Goal: Communication & Community: Answer question/provide support

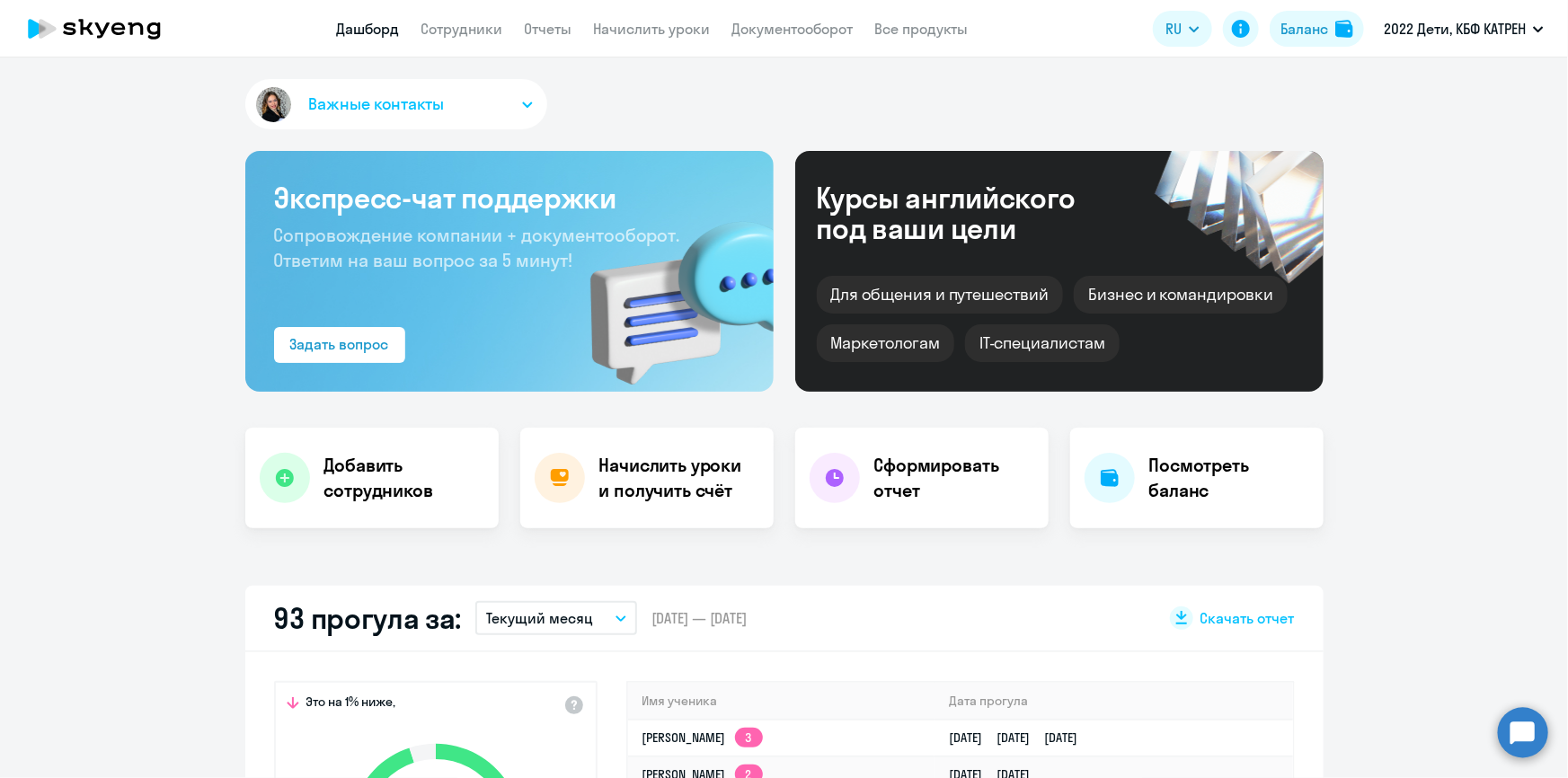
scroll to position [490, 0]
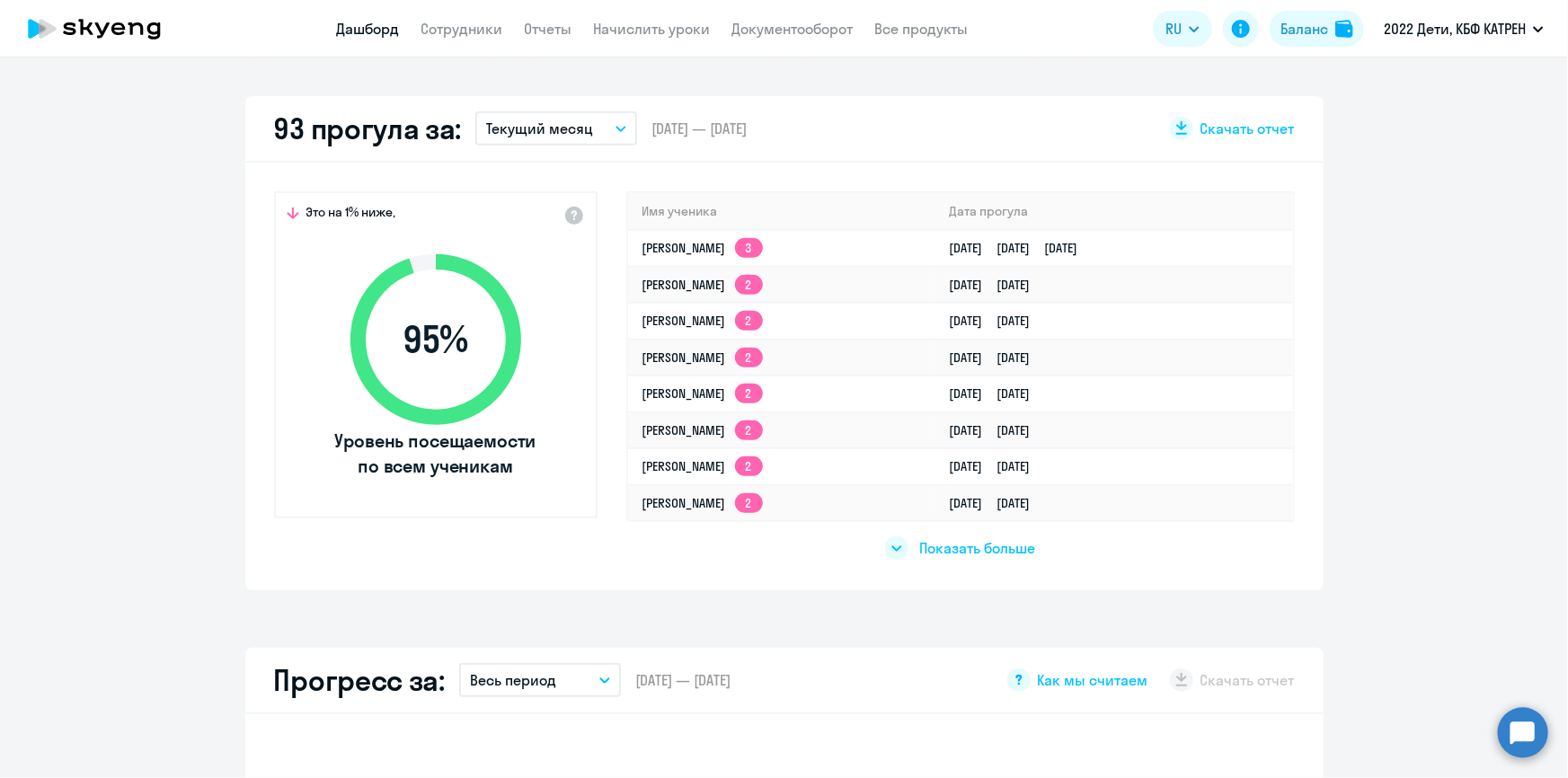
click at [1525, 732] on circle at bounding box center [1522, 732] width 51 height 51
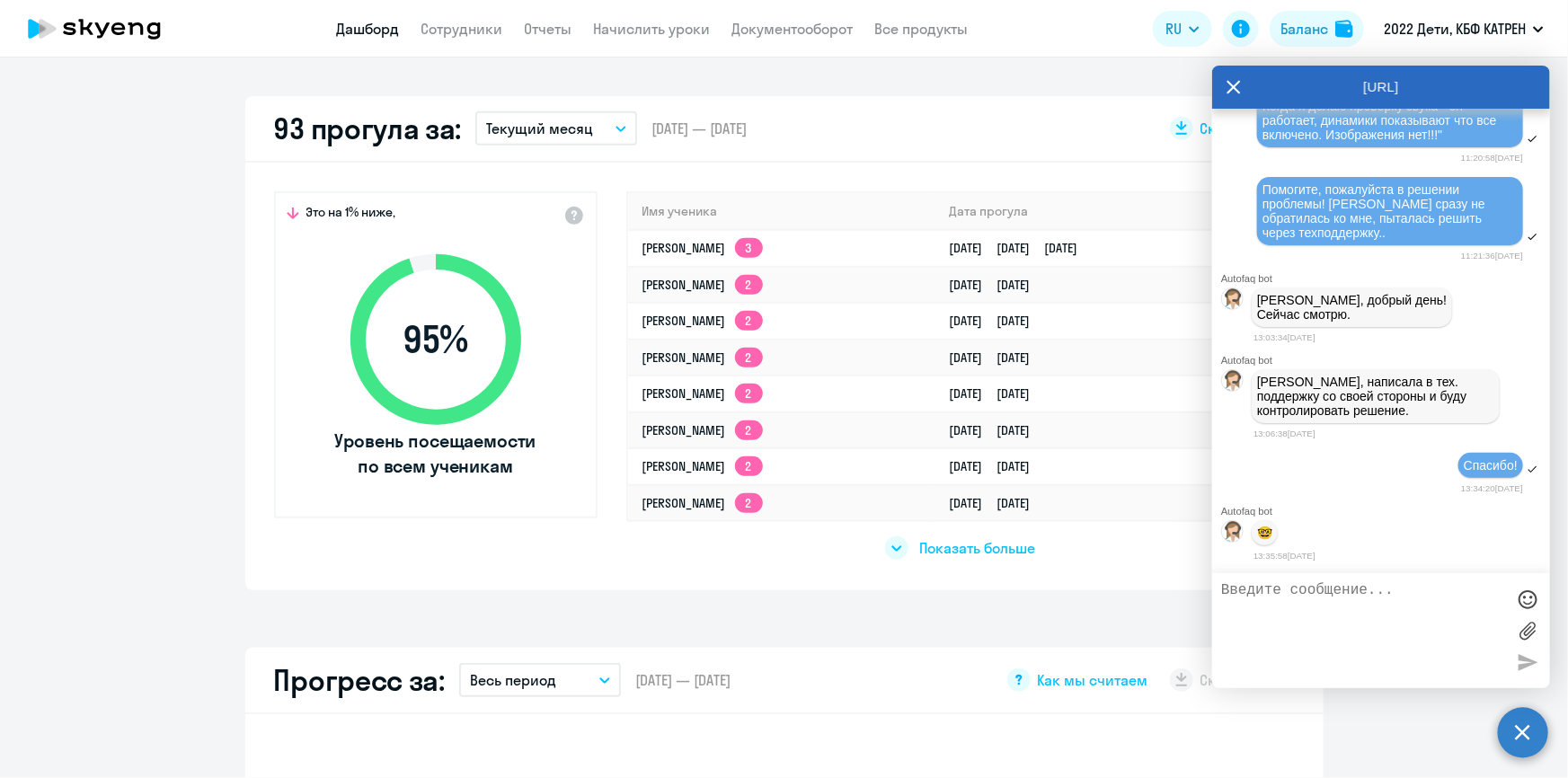
scroll to position [60619, 0]
click at [365, 29] on link "Дашборд" at bounding box center [367, 29] width 63 height 18
click at [372, 26] on link "Дашборд" at bounding box center [367, 29] width 63 height 18
click at [975, 549] on span "Показать больше" at bounding box center [977, 549] width 115 height 20
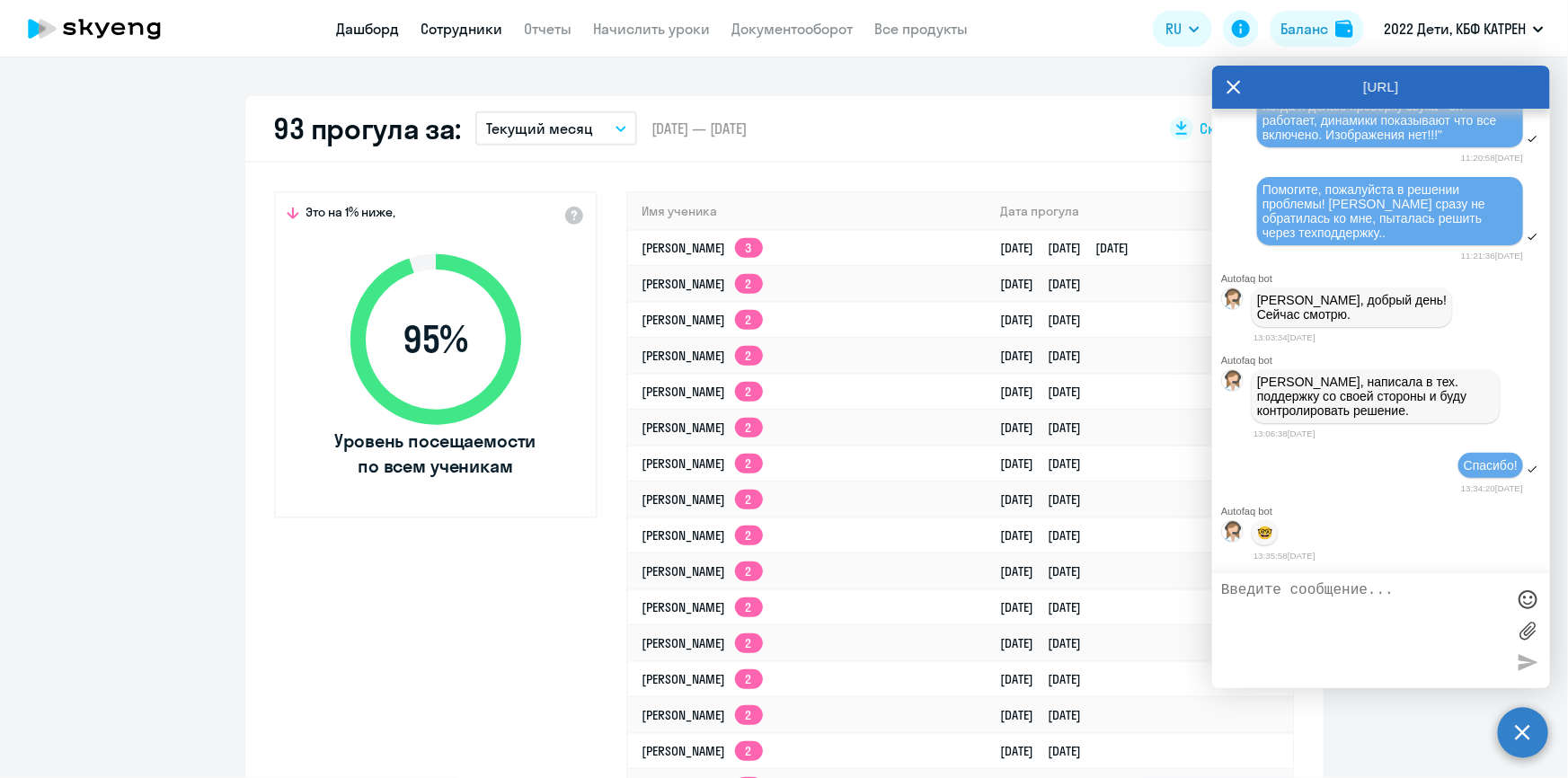
click at [443, 26] on link "Сотрудники" at bounding box center [462, 29] width 82 height 18
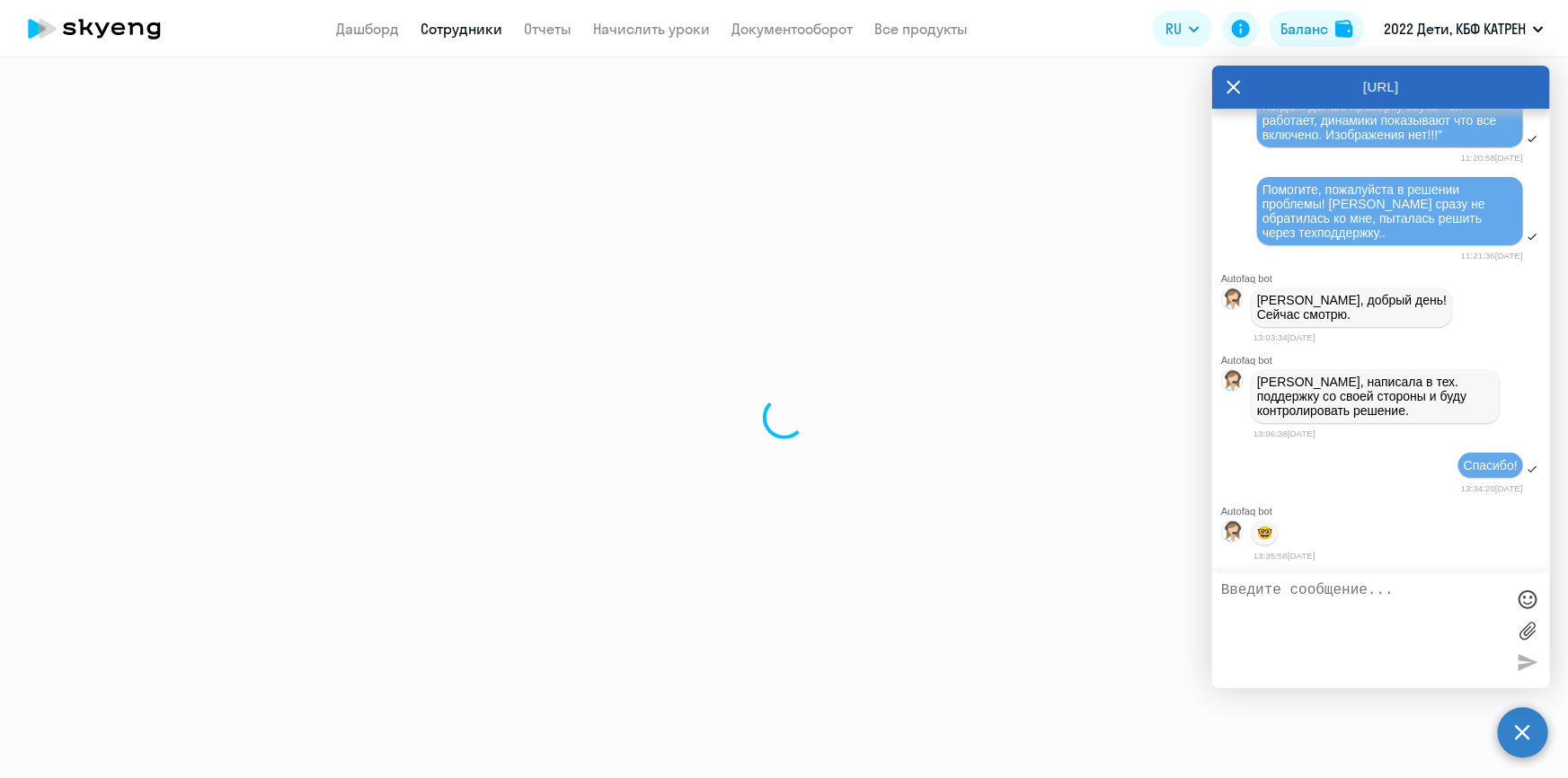
select select "30"
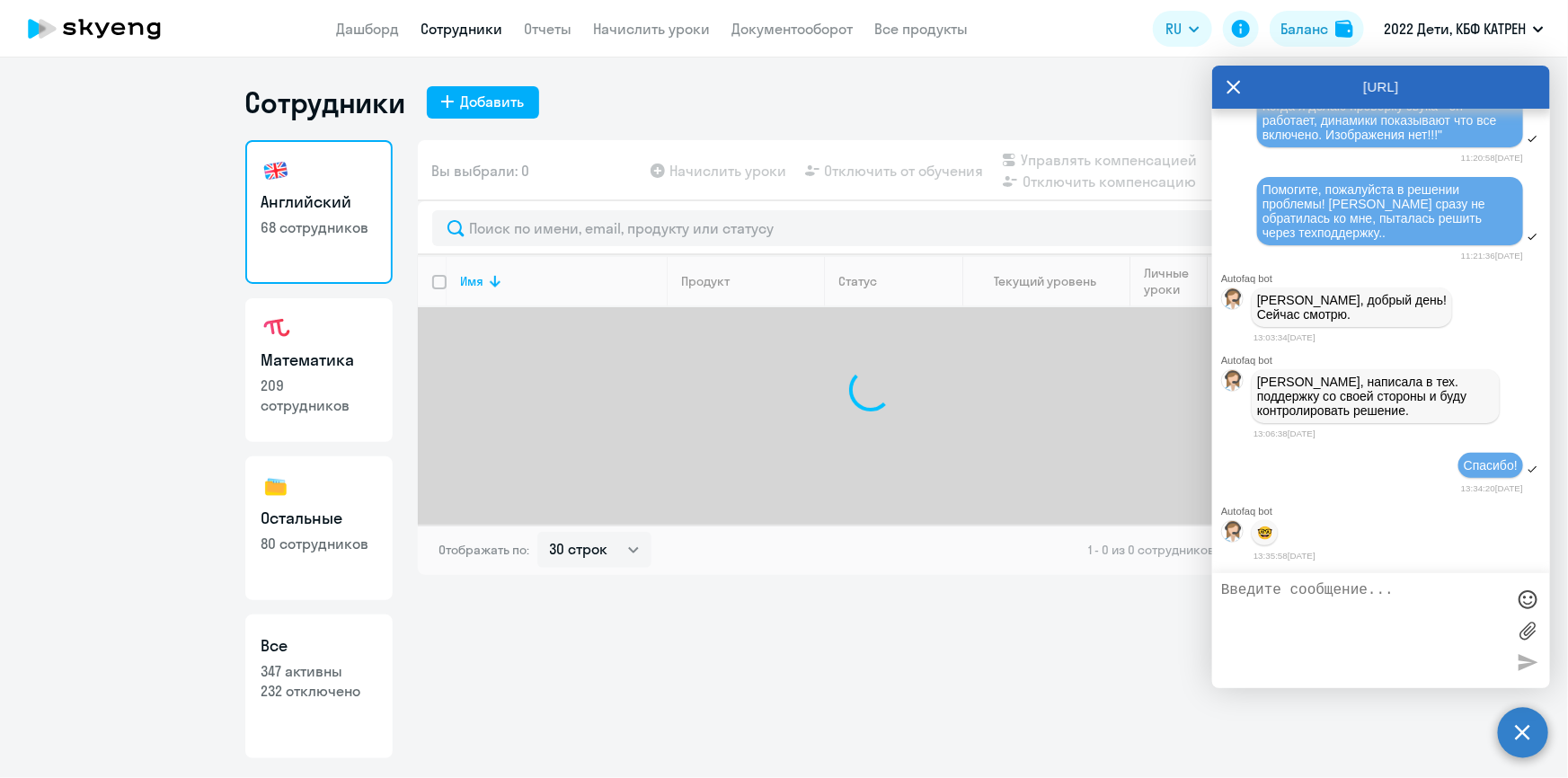
click at [364, 673] on p "347 активны" at bounding box center [320, 671] width 115 height 20
select select "30"
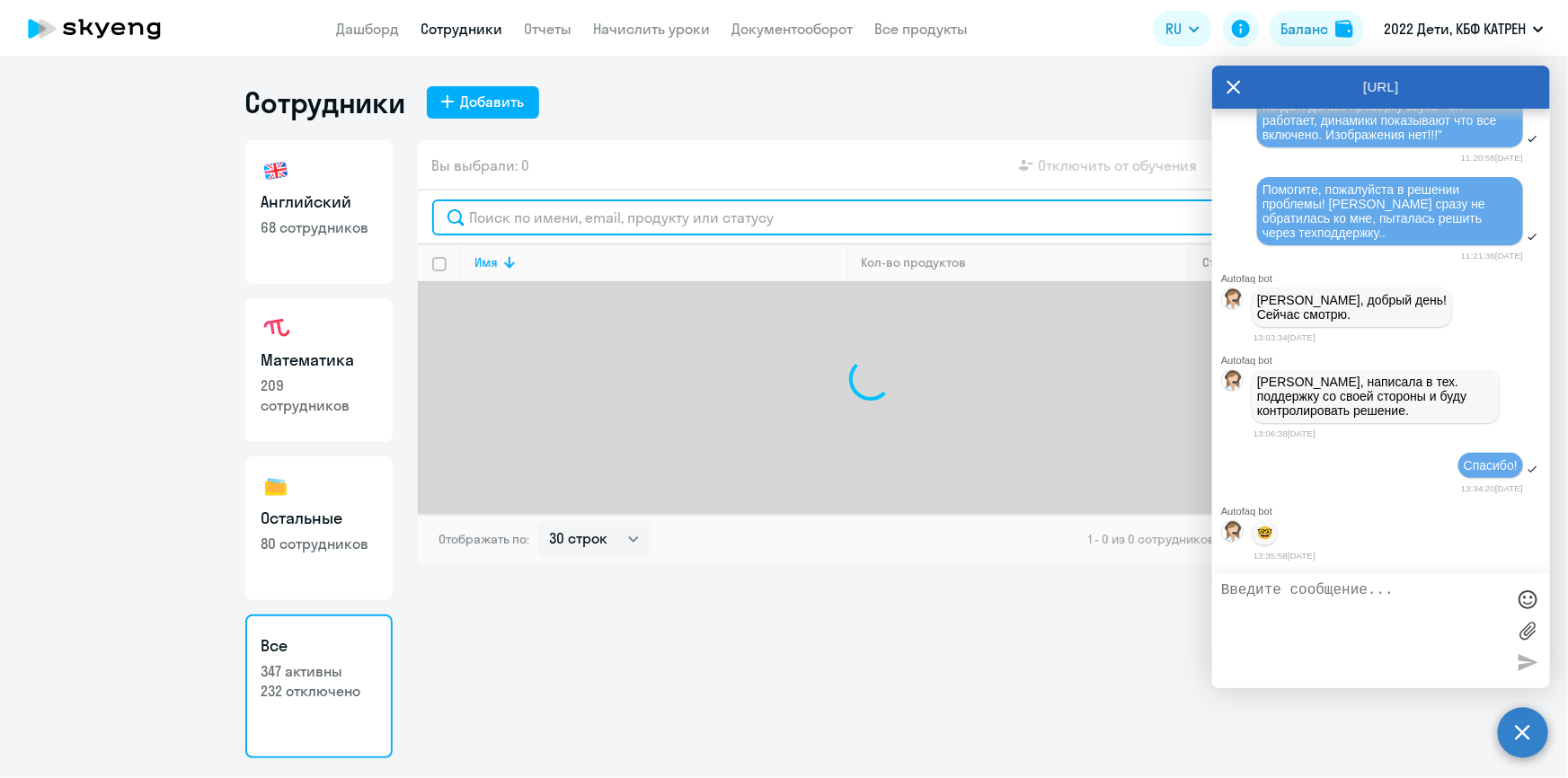
click at [591, 215] on input "text" at bounding box center [870, 217] width 877 height 36
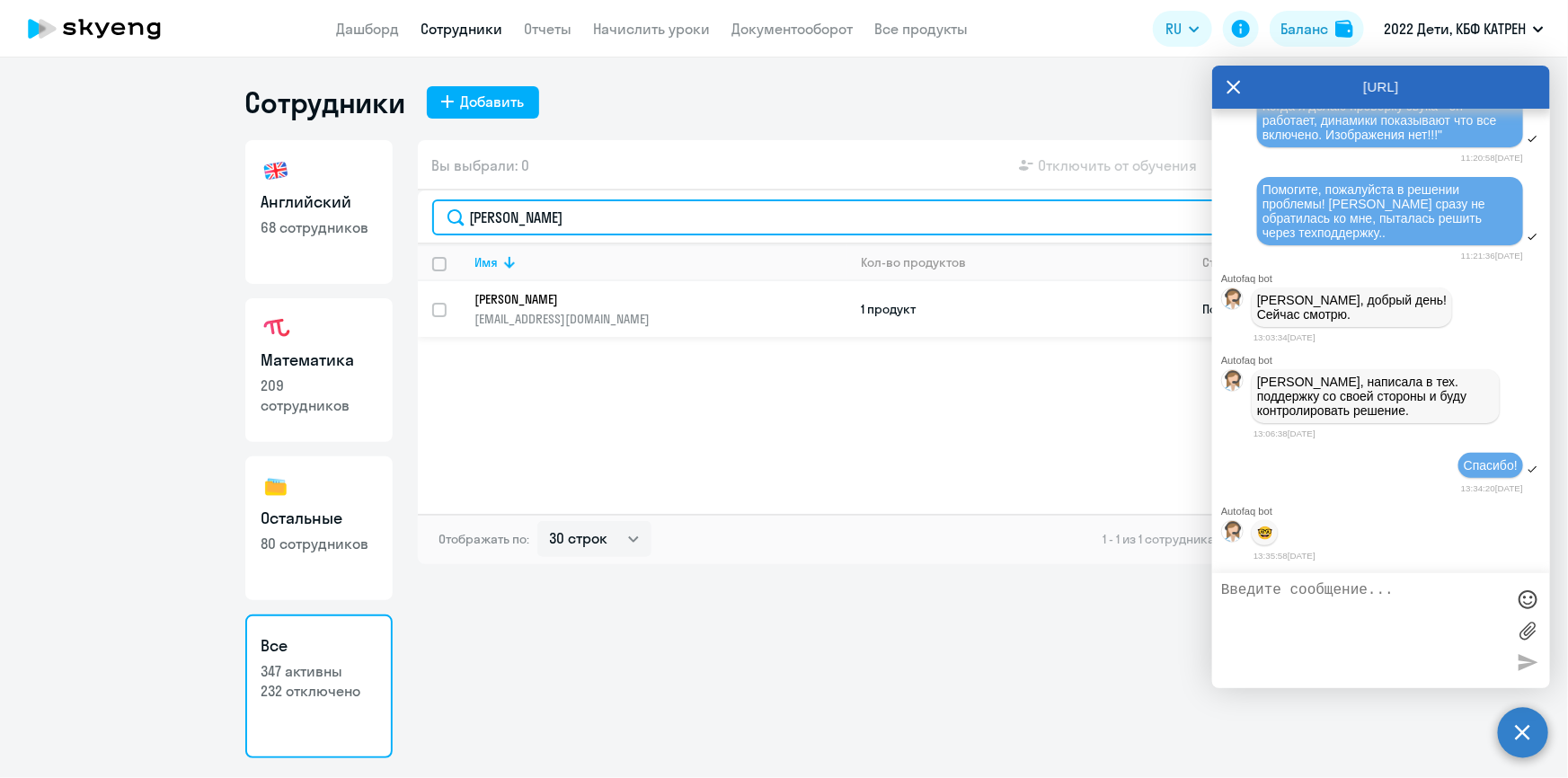
type input "[PERSON_NAME]"
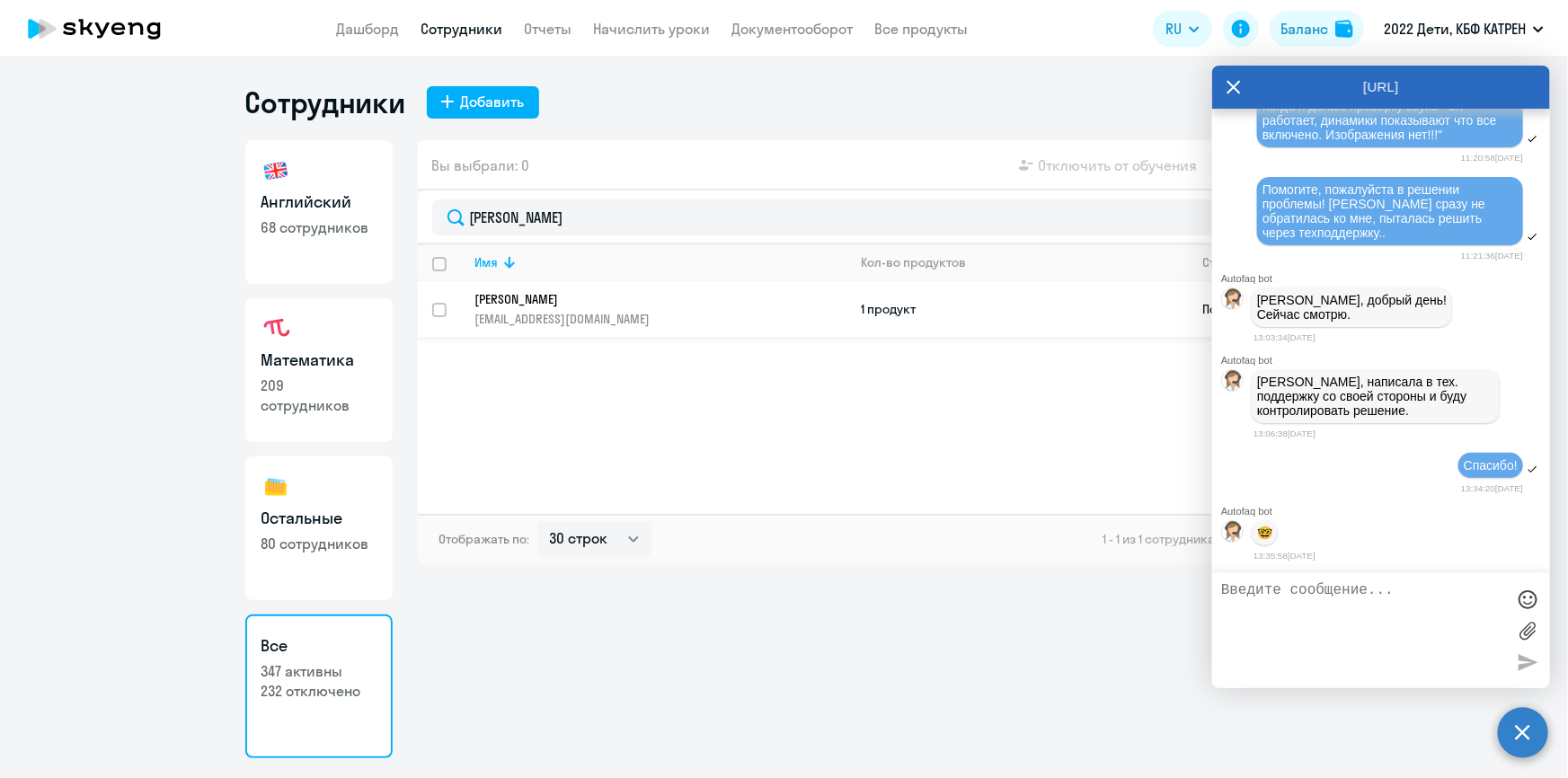
click at [560, 311] on p "[EMAIL_ADDRESS][DOMAIN_NAME]" at bounding box center [660, 319] width 371 height 16
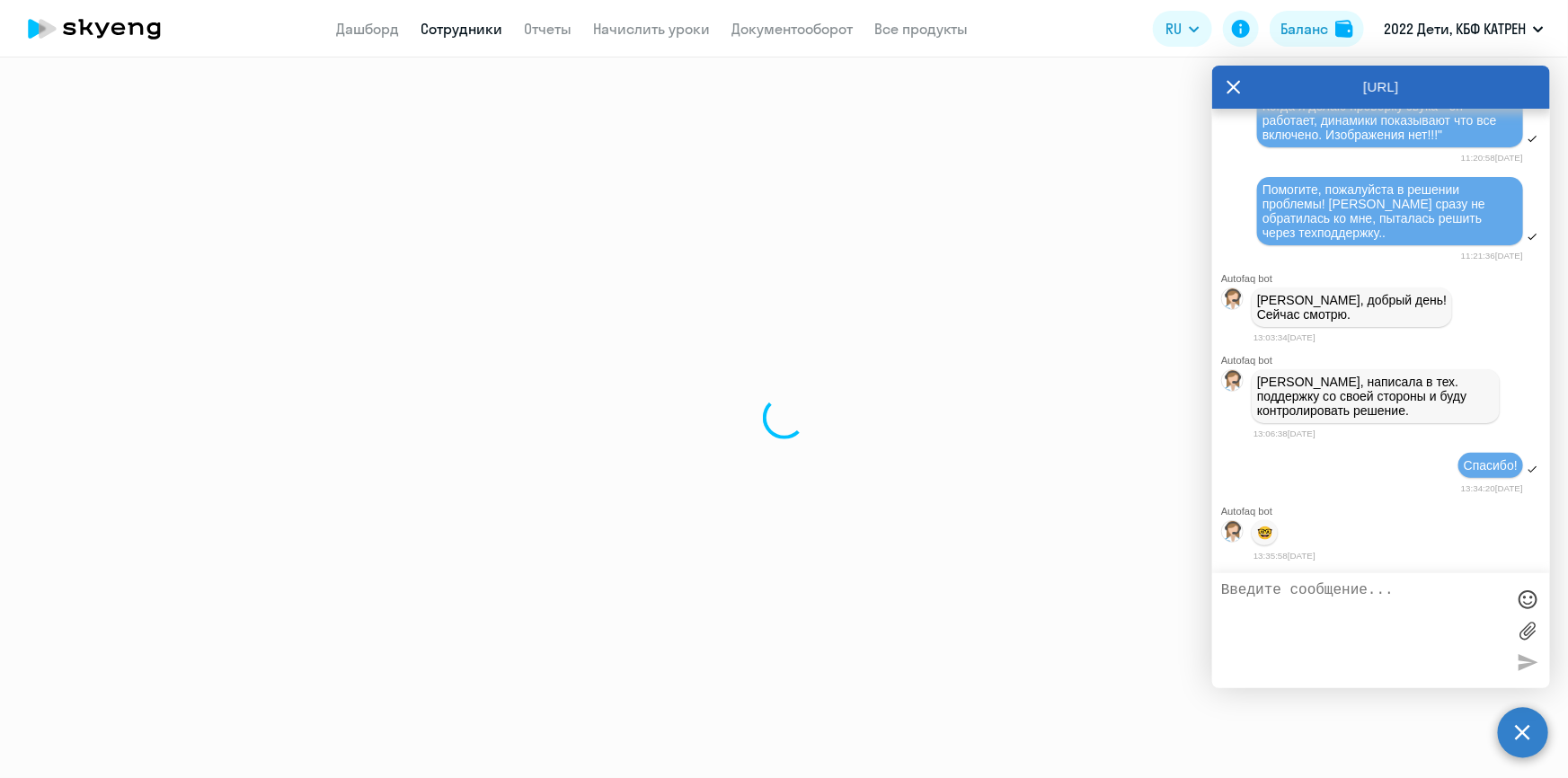
select select "english"
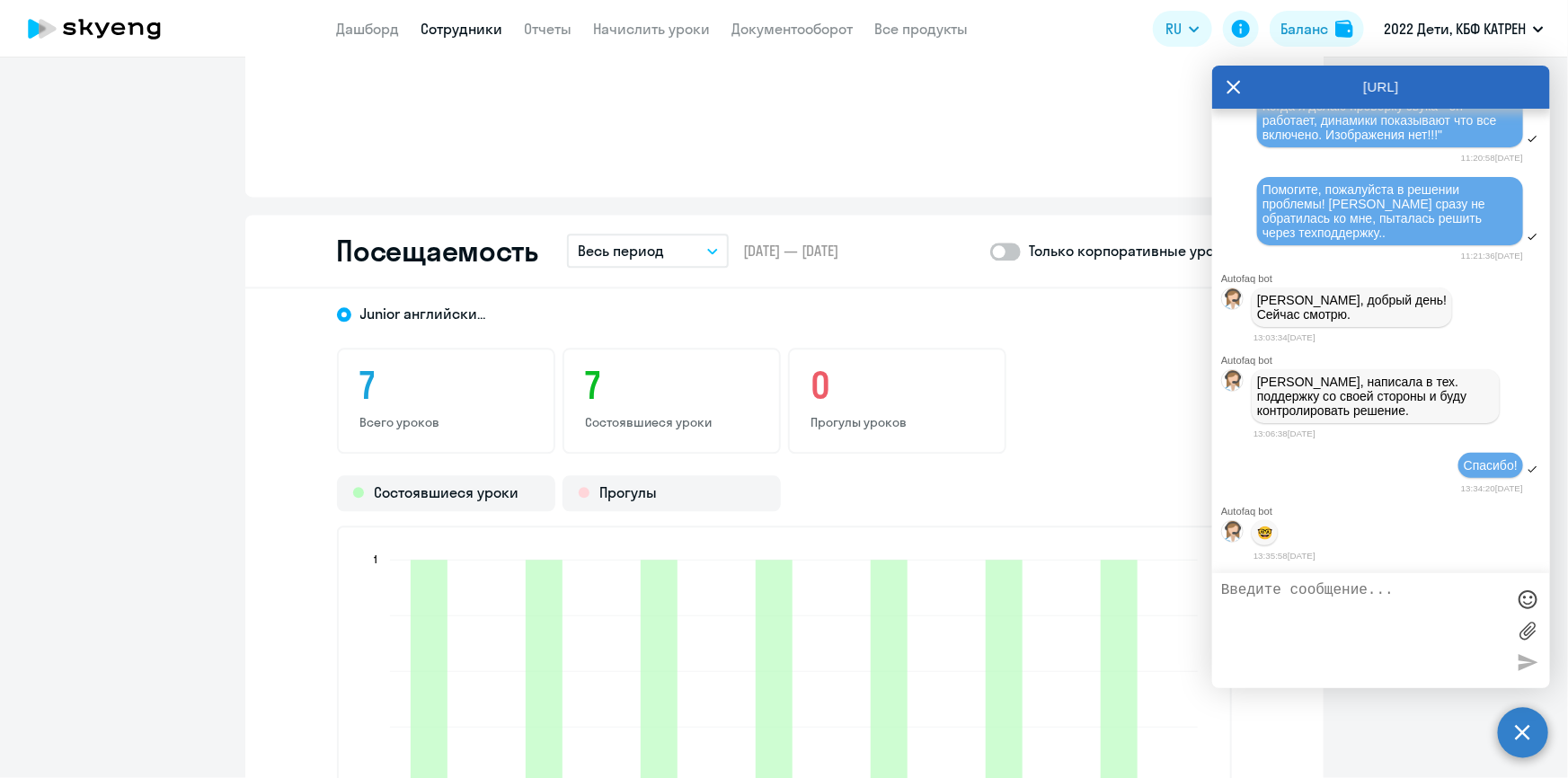
scroll to position [2042, 0]
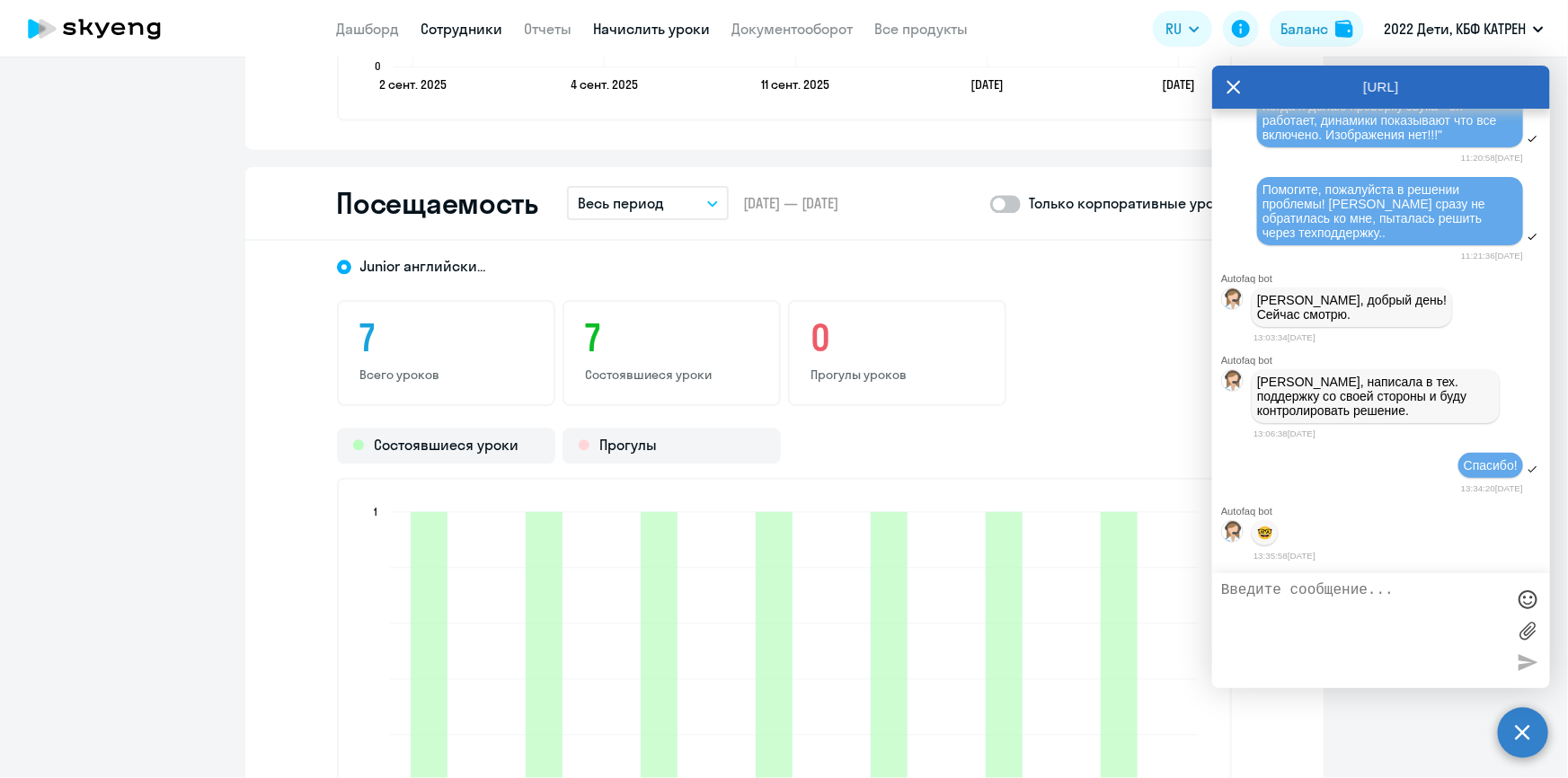
click at [617, 28] on link "Начислить уроки" at bounding box center [651, 29] width 116 height 18
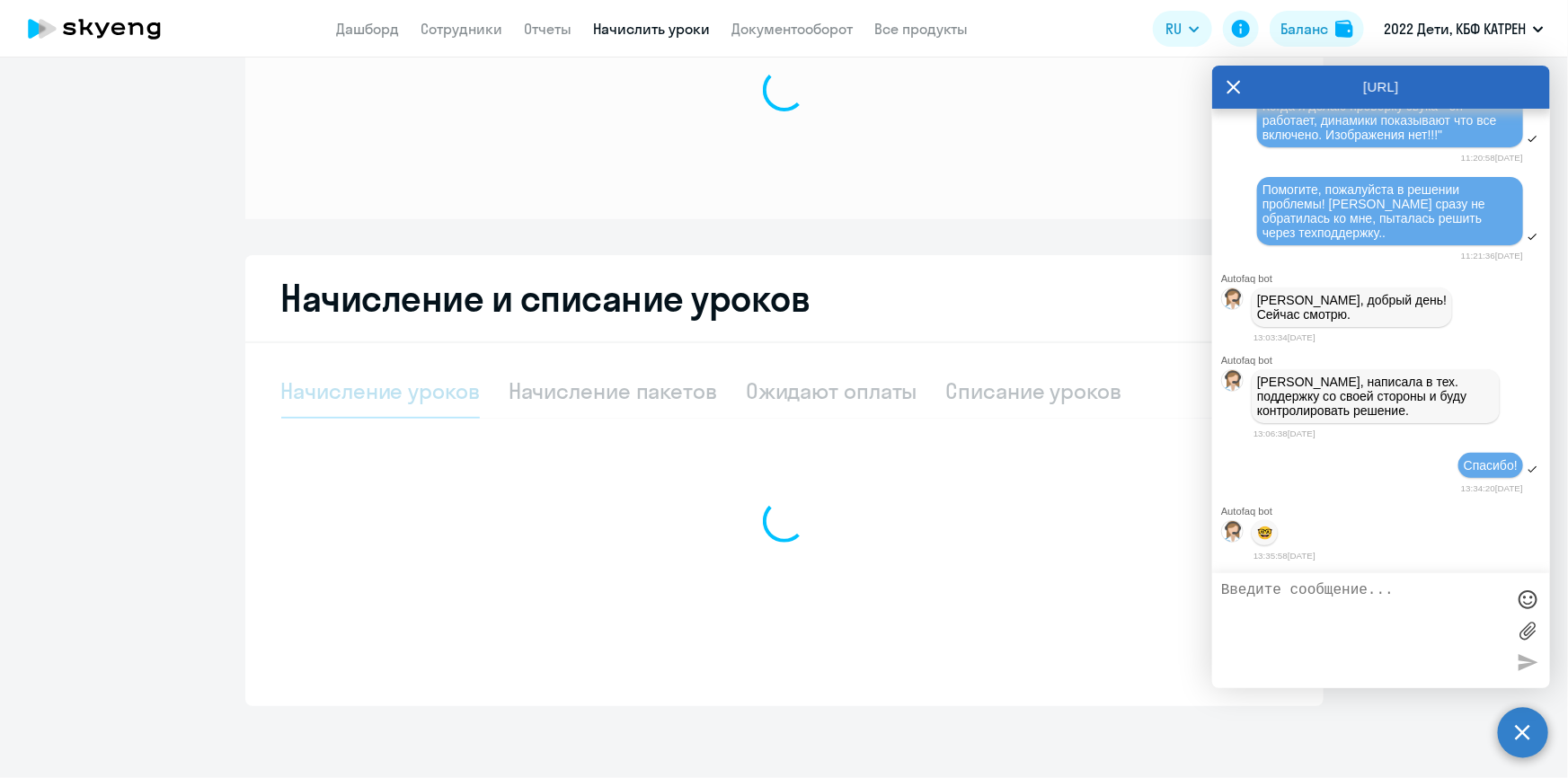
scroll to position [124, 0]
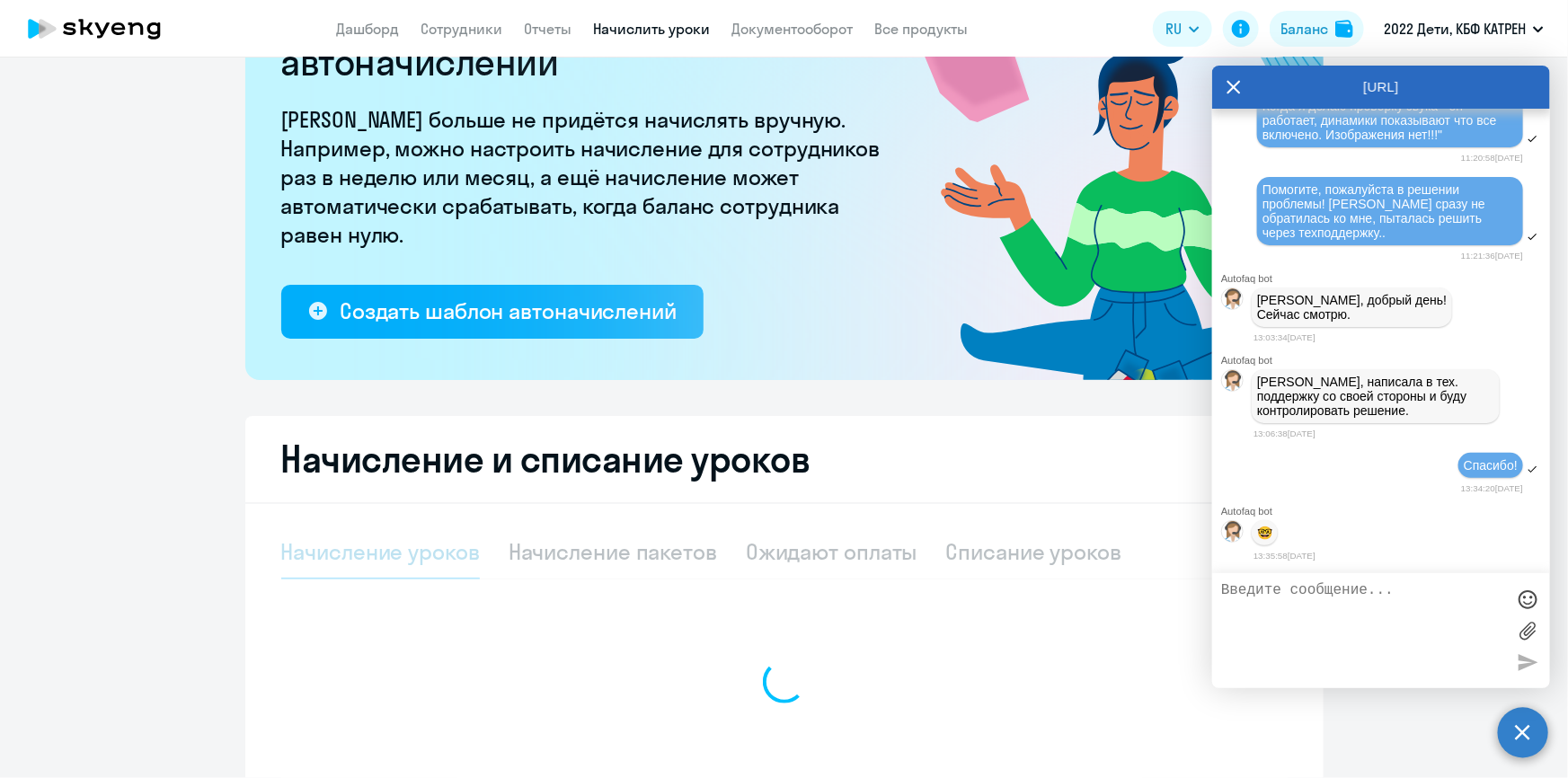
select select "10"
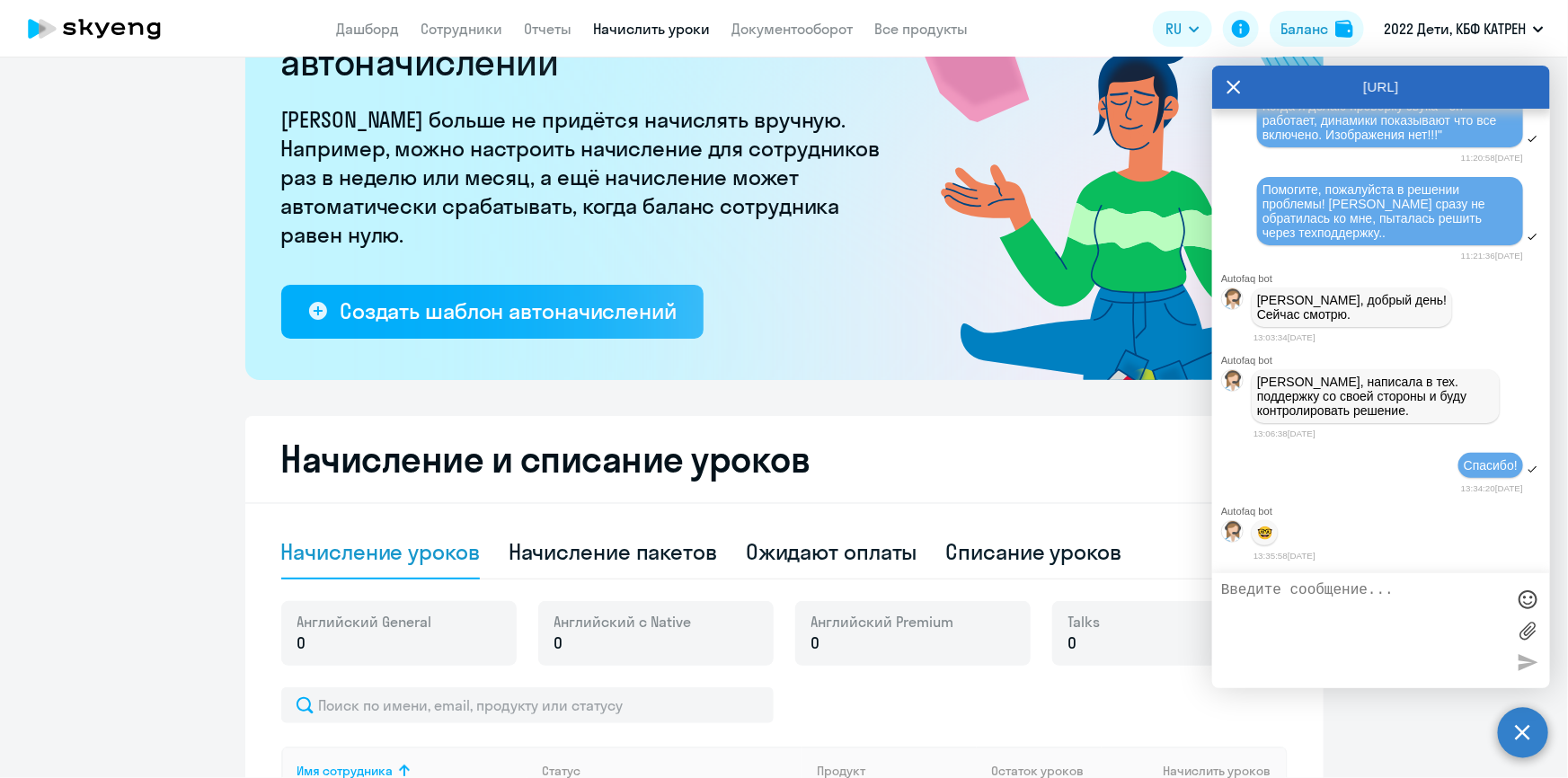
click at [1229, 89] on icon at bounding box center [1233, 87] width 14 height 43
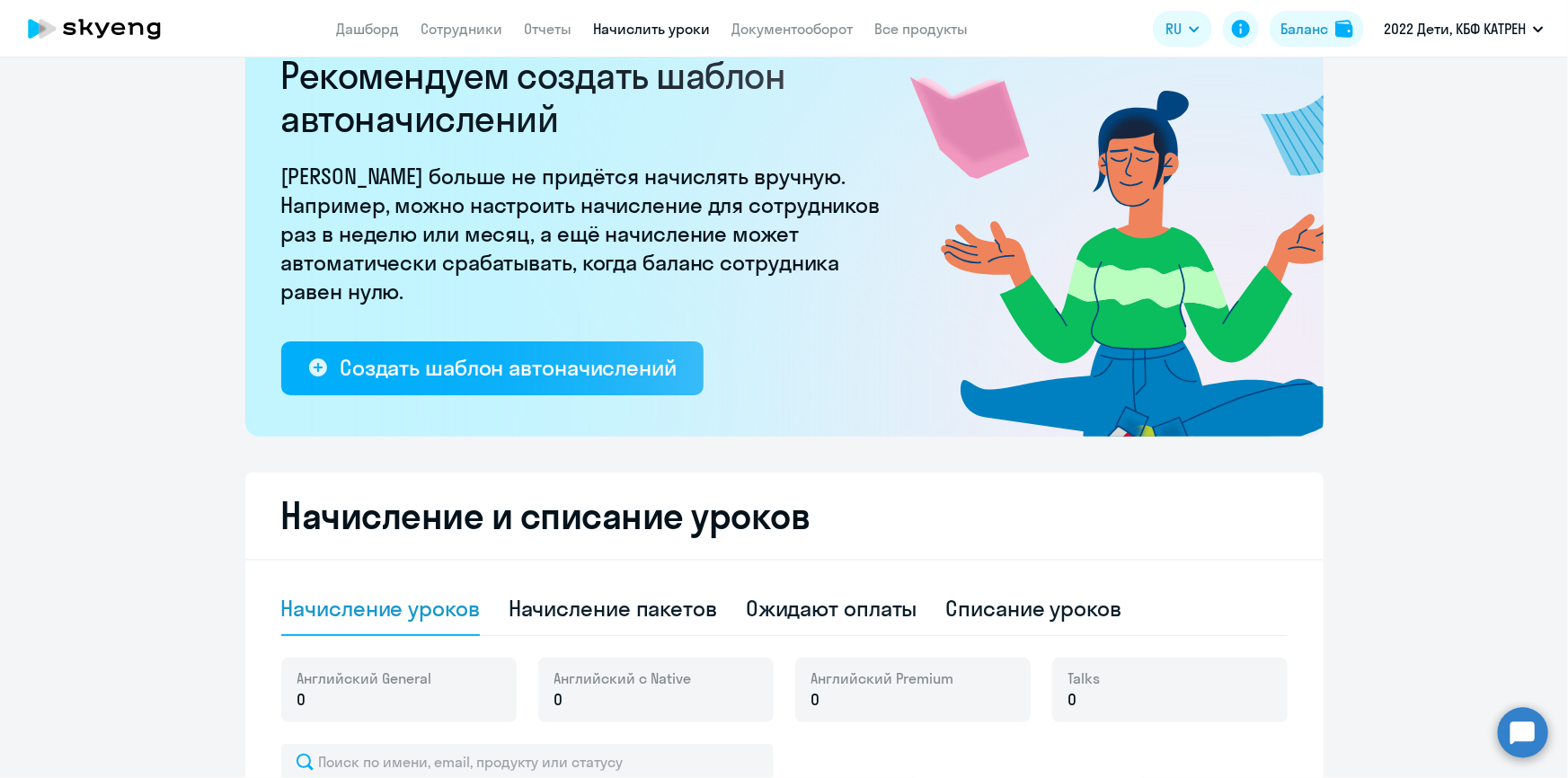
scroll to position [0, 0]
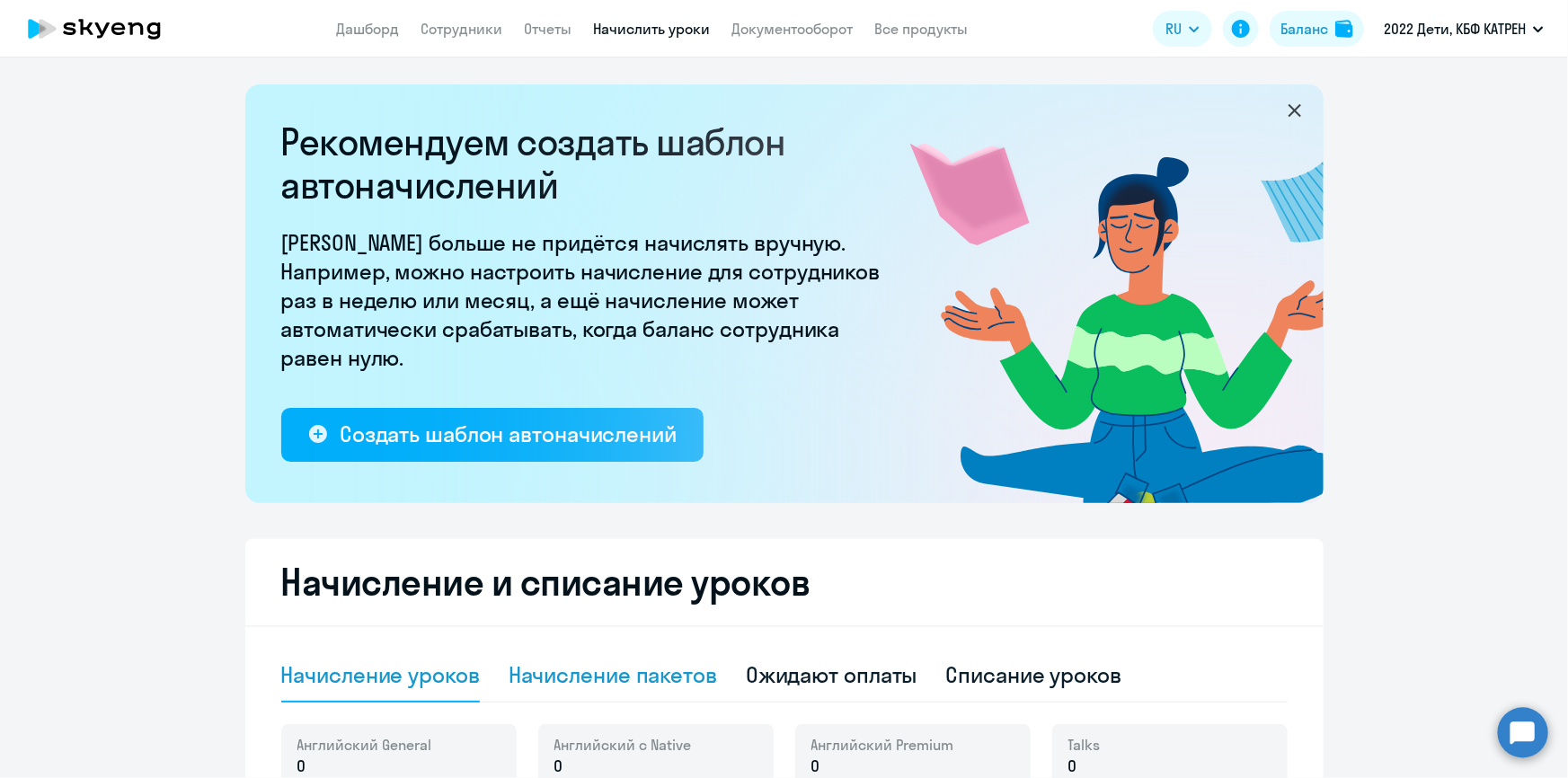
click at [630, 677] on div "Начисление пакетов" at bounding box center [612, 674] width 208 height 29
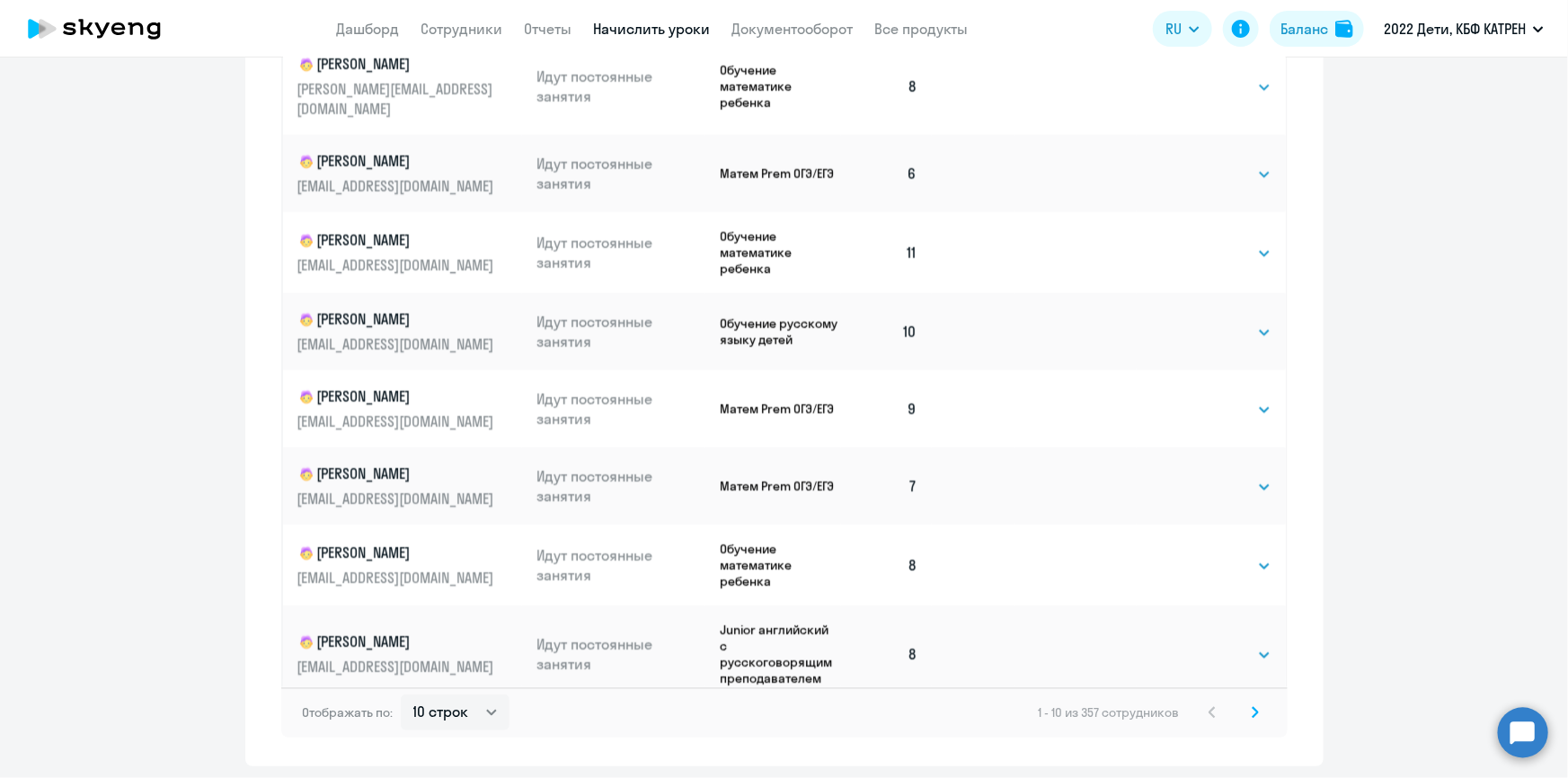
scroll to position [1119, 0]
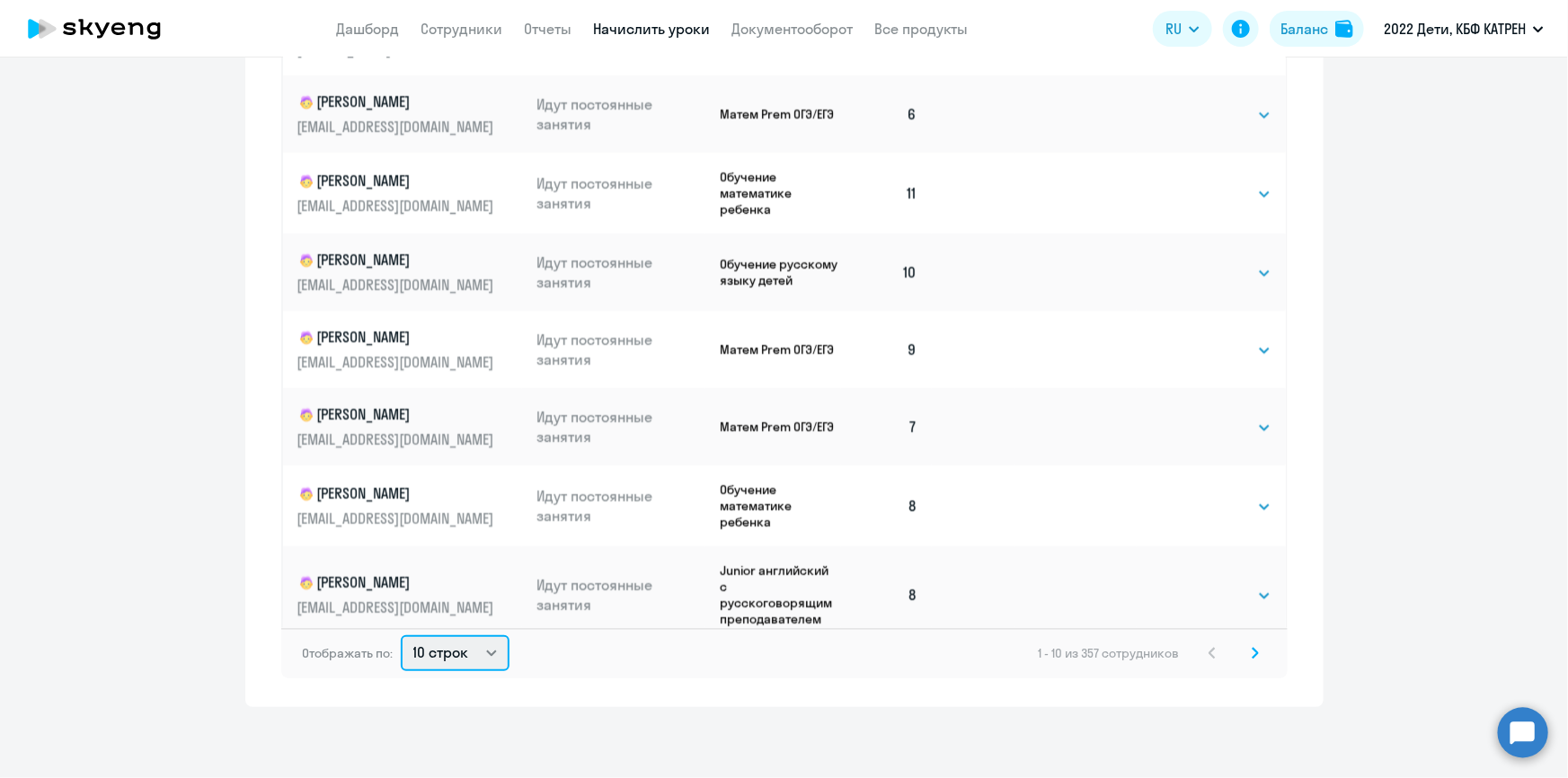
click at [489, 649] on select "10 строк 30 строк 50 строк" at bounding box center [454, 653] width 109 height 36
select select "50"
click at [400, 636] on select "10 строк 30 строк 50 строк" at bounding box center [454, 653] width 109 height 36
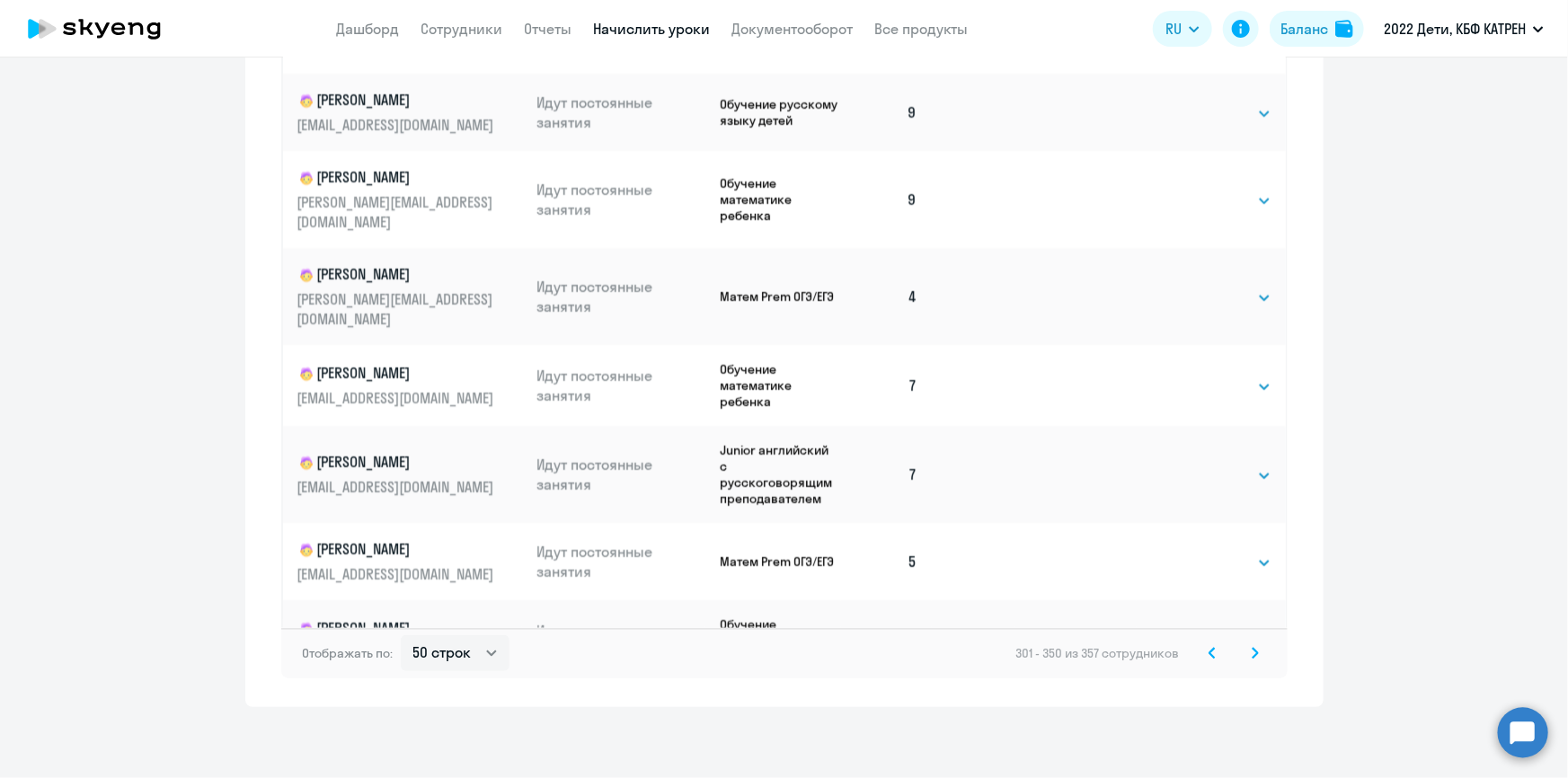
click at [1202, 654] on svg-icon at bounding box center [1213, 653] width 22 height 22
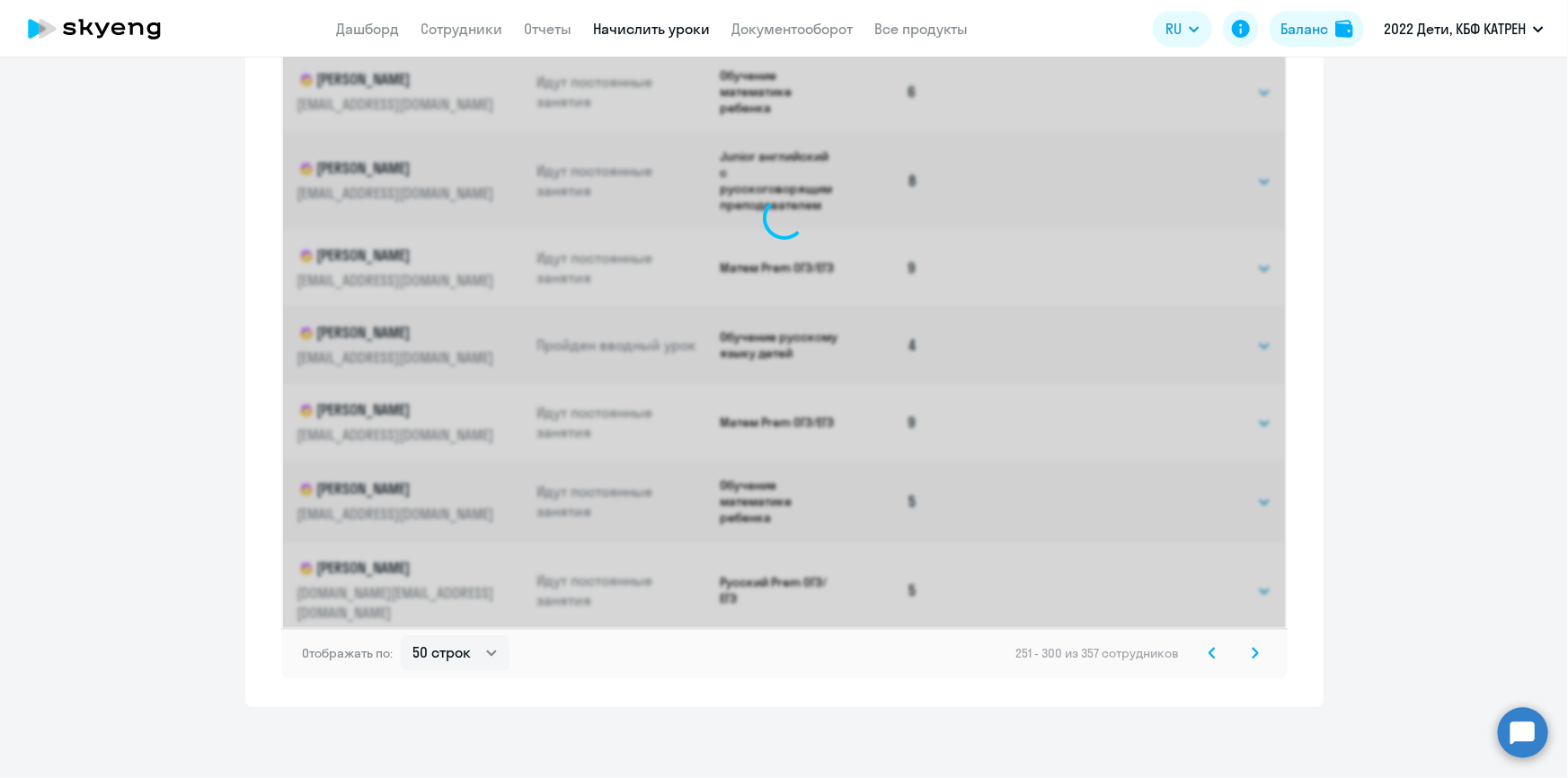
click at [1202, 654] on svg-icon at bounding box center [1213, 653] width 22 height 22
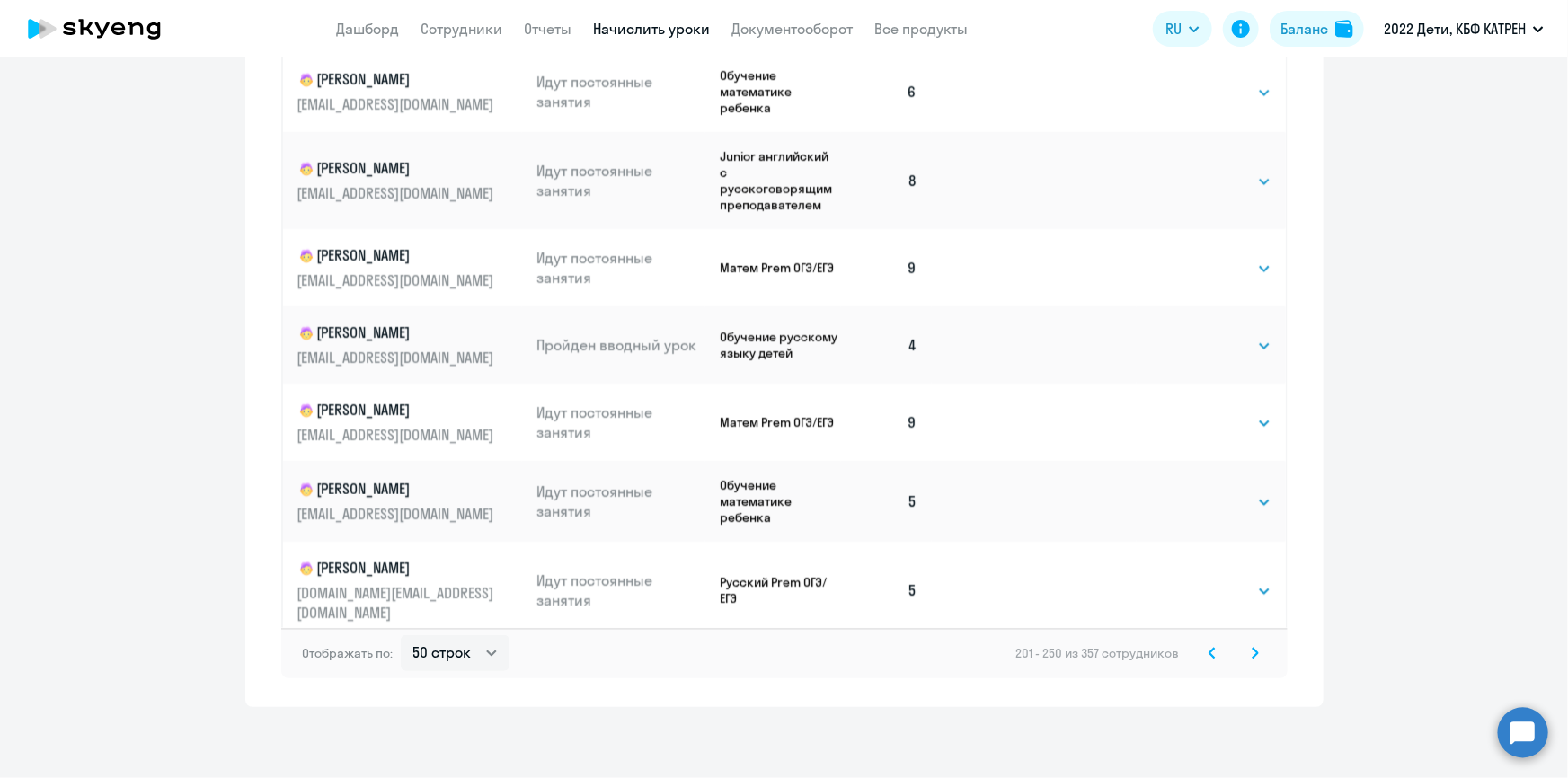
click at [1202, 654] on svg-icon at bounding box center [1213, 653] width 22 height 22
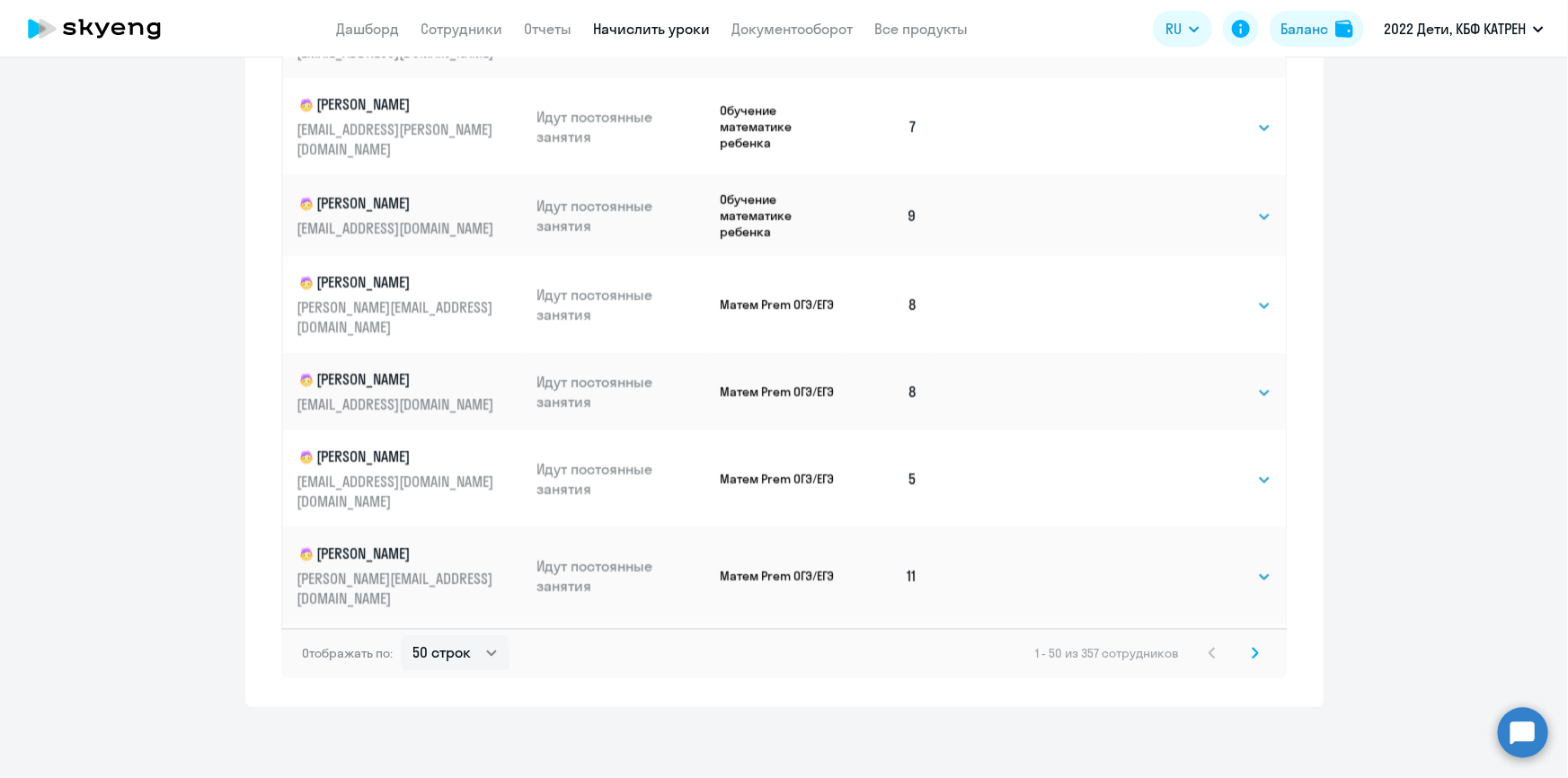
scroll to position [3274, 0]
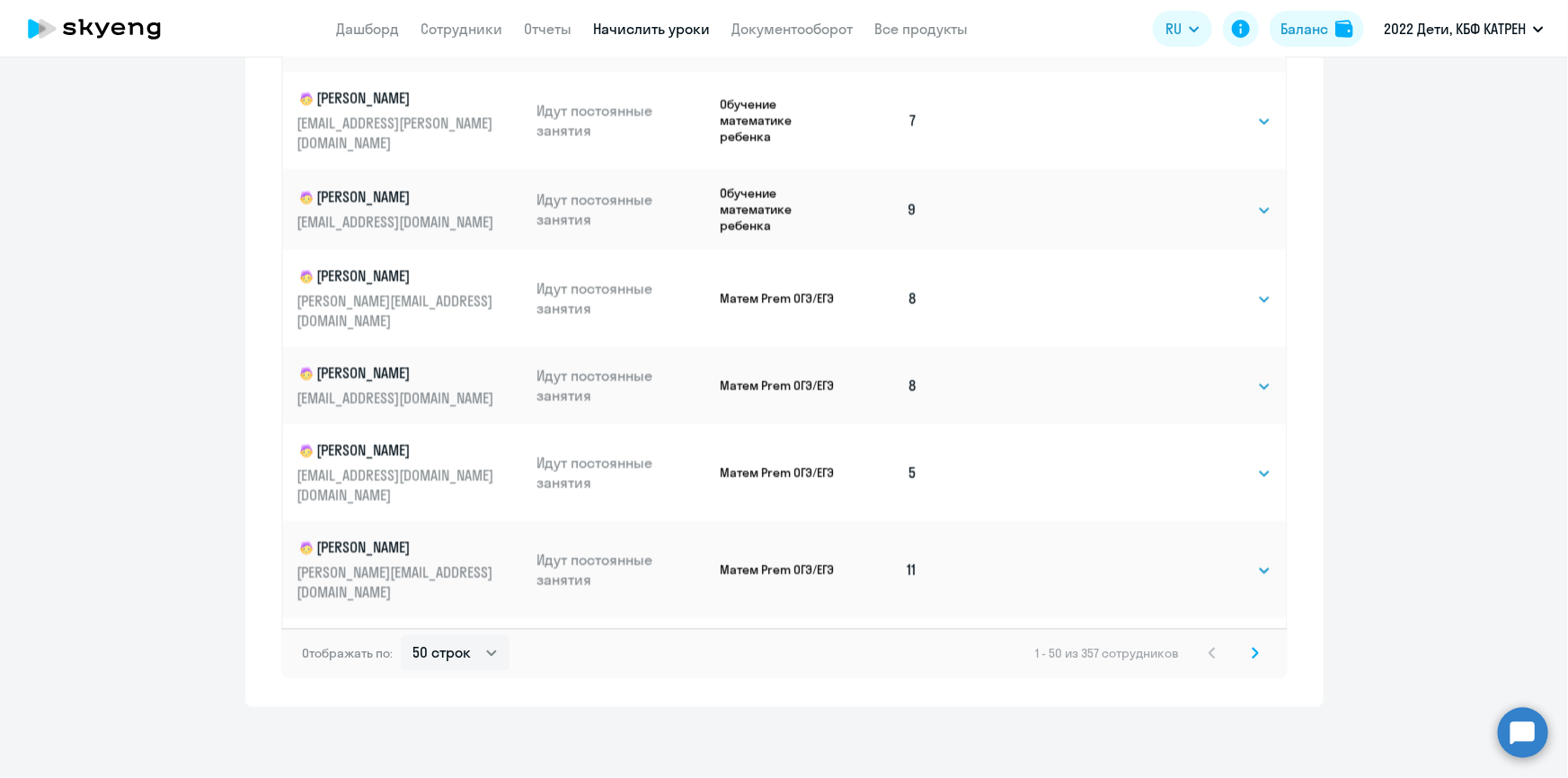
click at [1252, 649] on icon at bounding box center [1254, 653] width 5 height 10
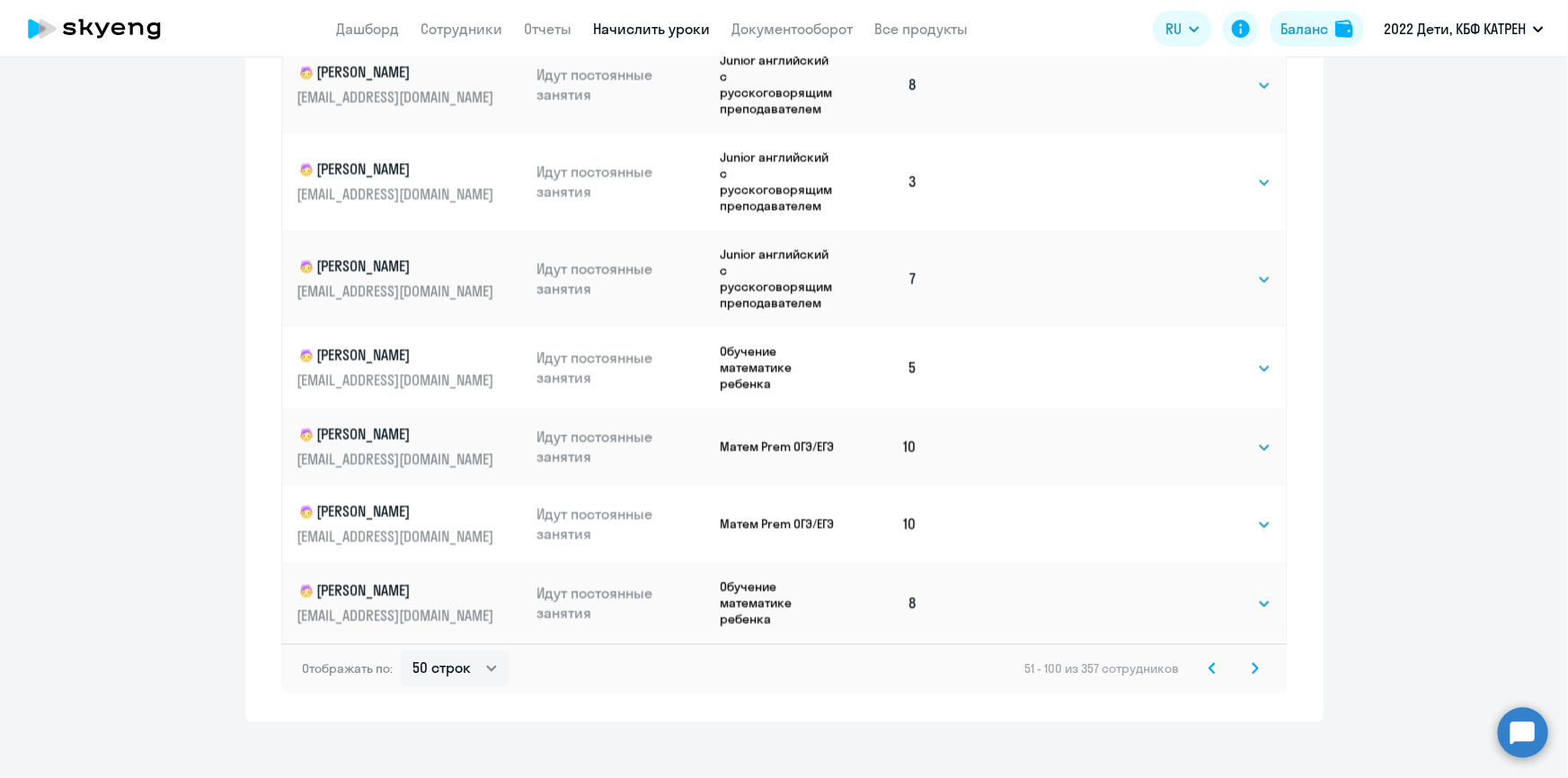
scroll to position [1119, 0]
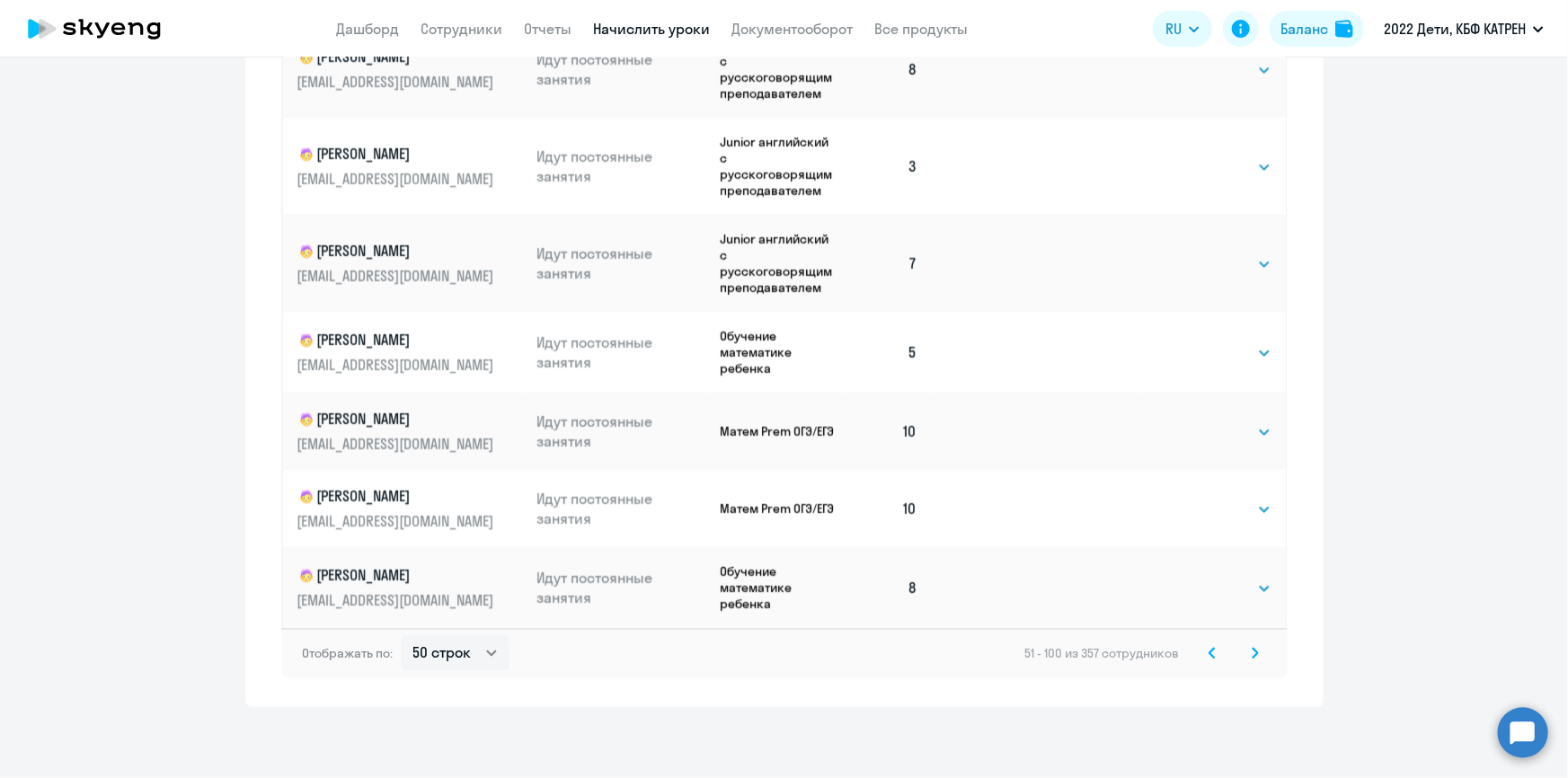
click at [1252, 656] on icon at bounding box center [1254, 653] width 5 height 10
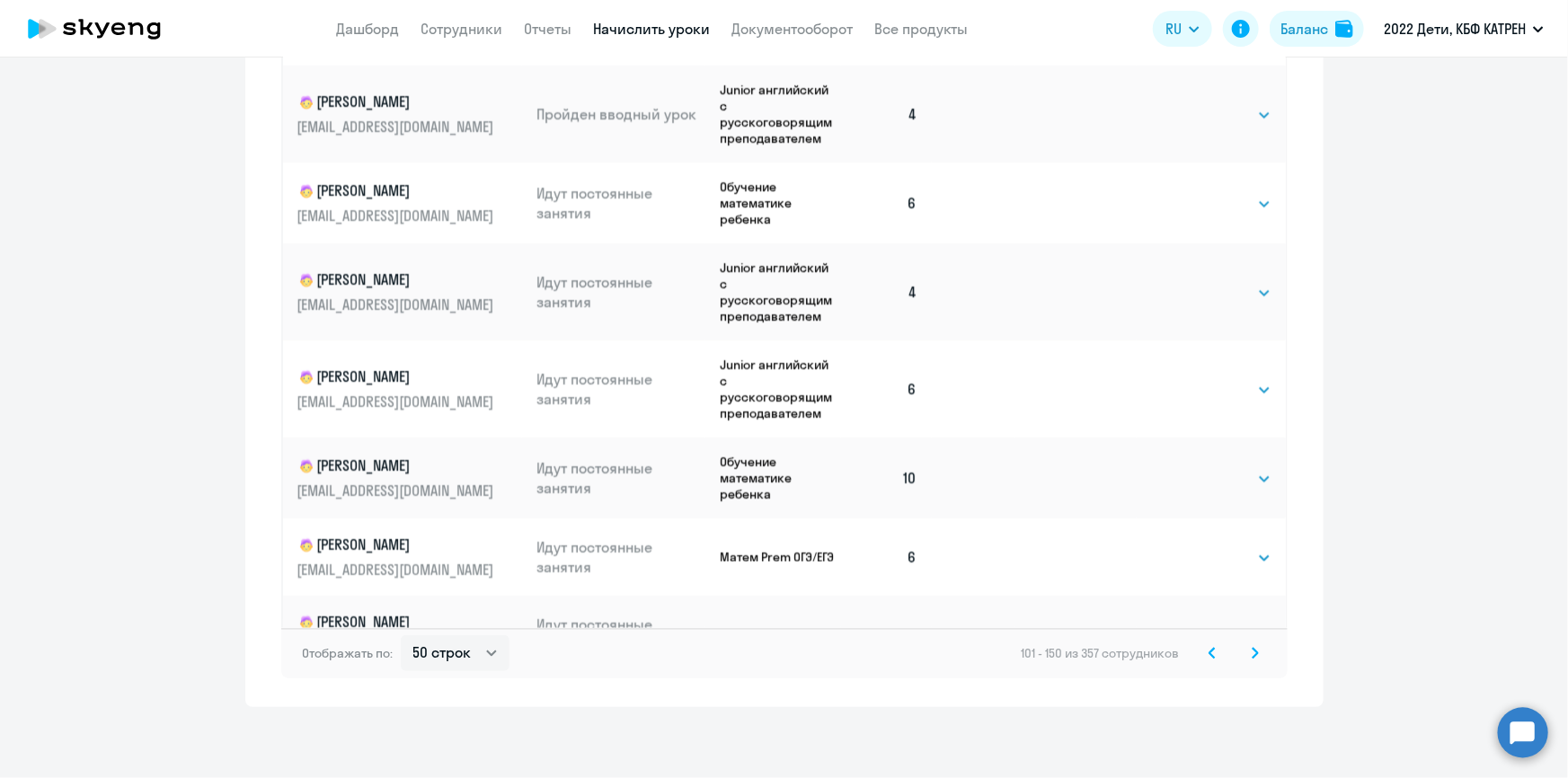
click at [1252, 653] on svg-icon at bounding box center [1255, 653] width 22 height 22
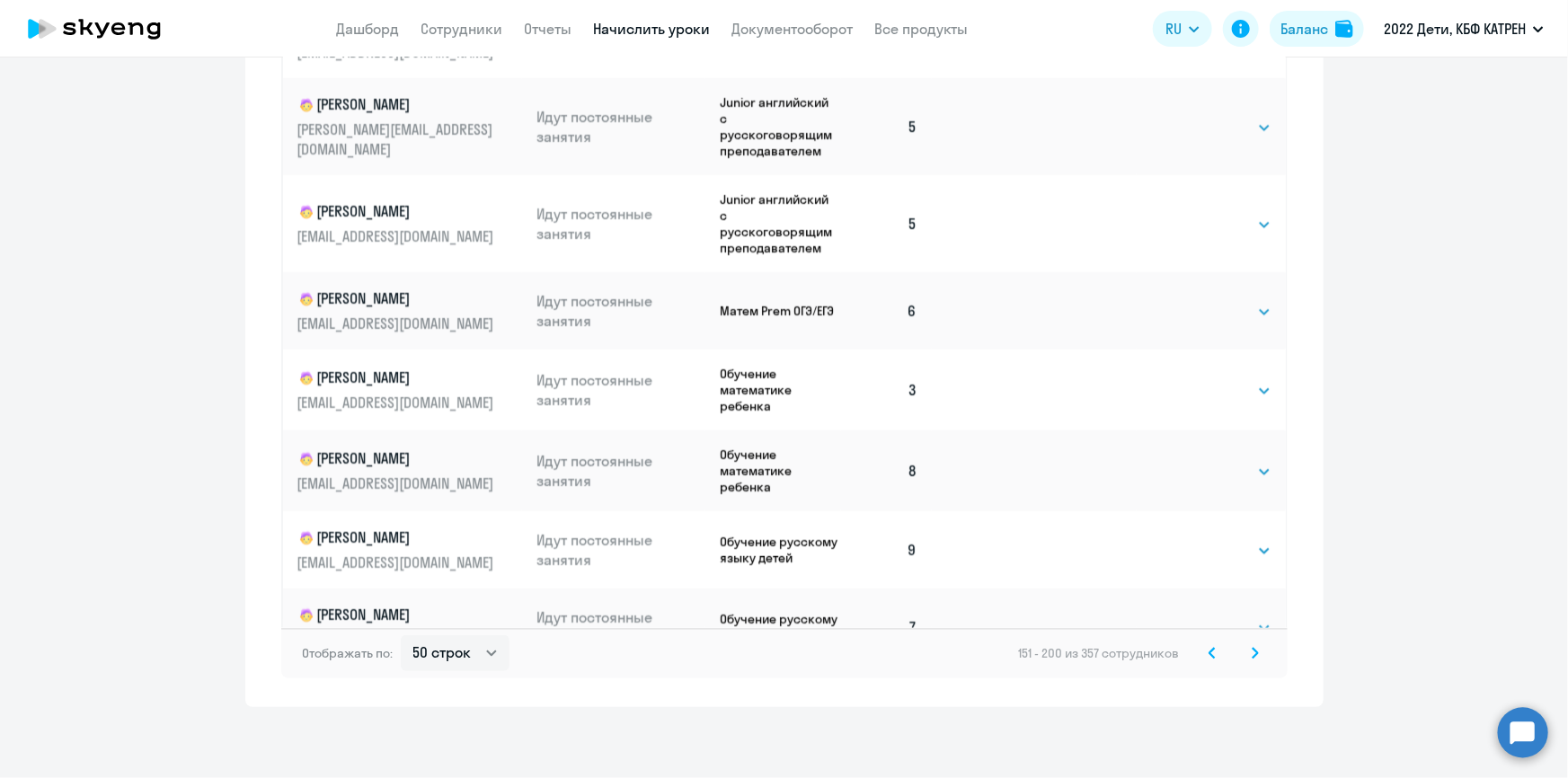
click at [1251, 649] on icon at bounding box center [1254, 653] width 7 height 13
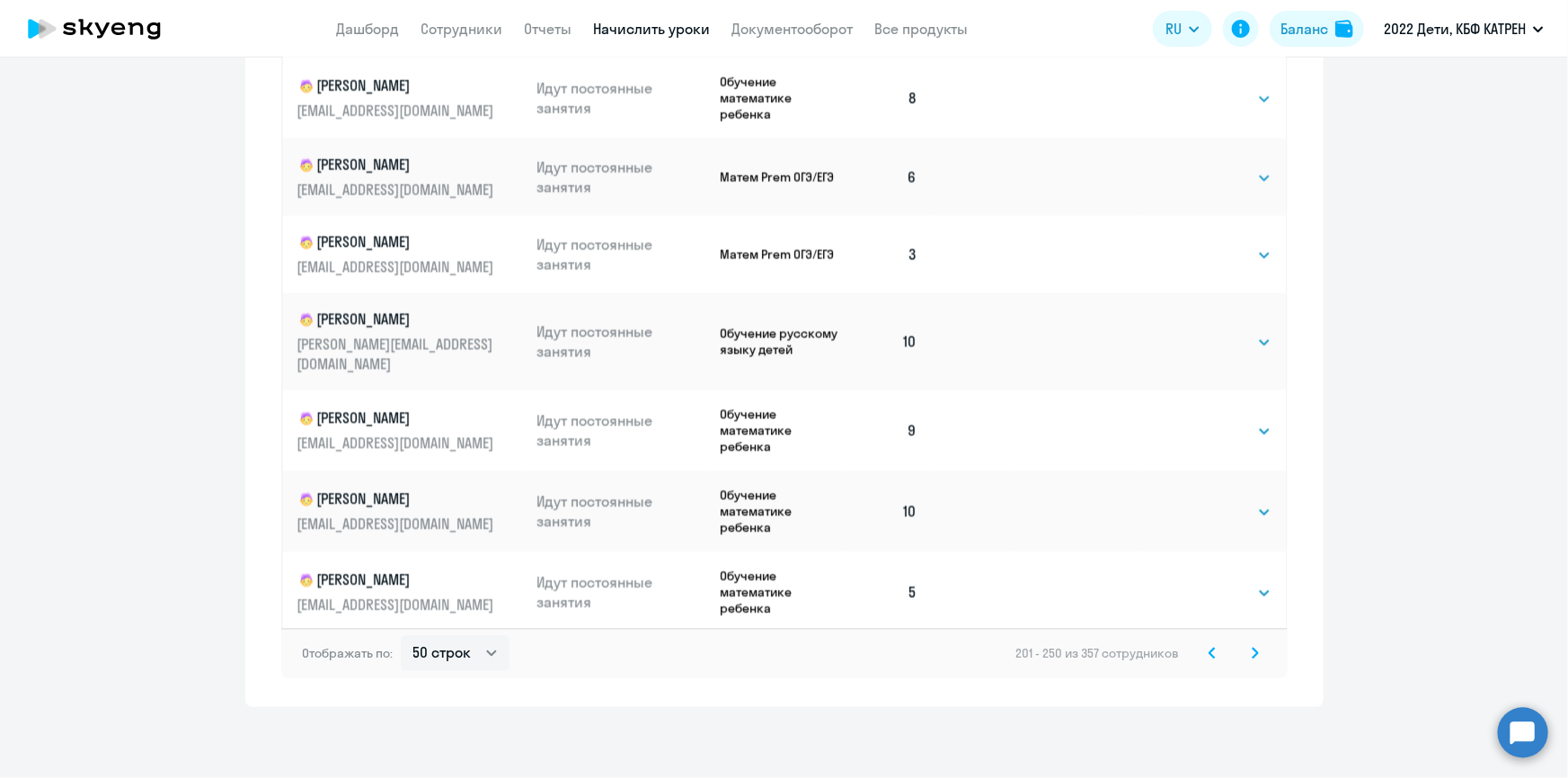
click at [1251, 656] on icon at bounding box center [1254, 653] width 7 height 13
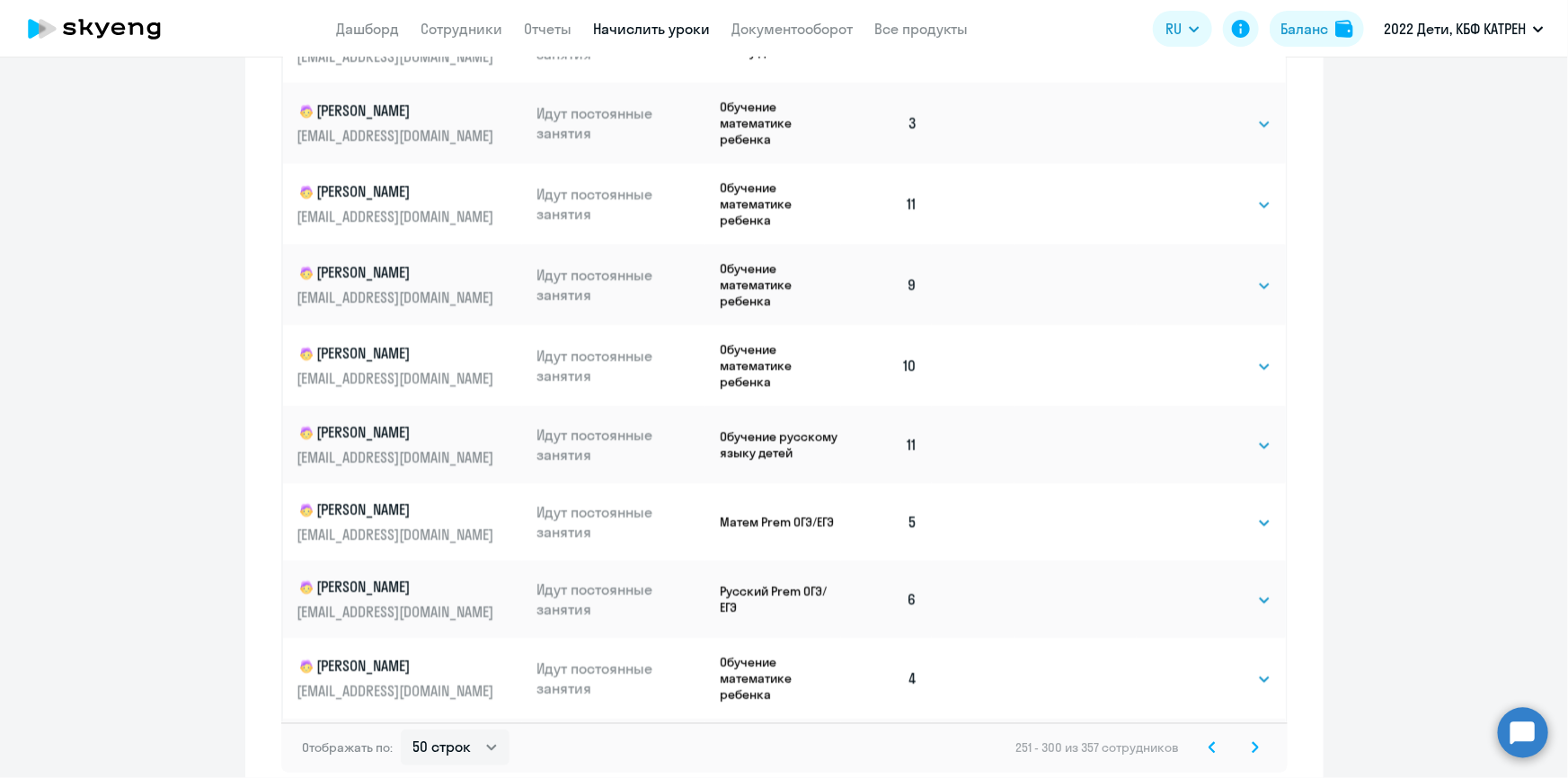
scroll to position [1037, 0]
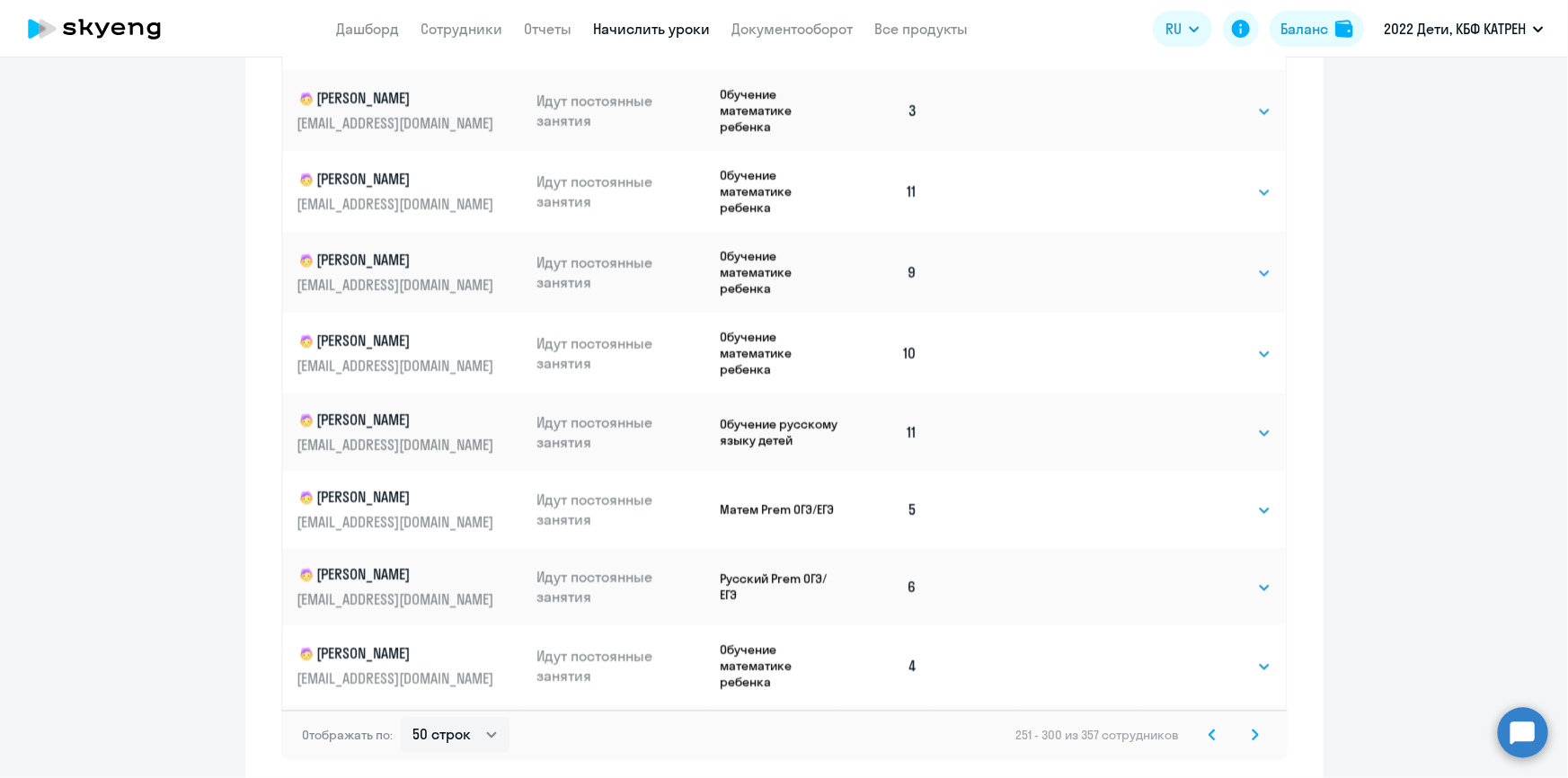
click at [1252, 732] on svg-icon at bounding box center [1255, 735] width 22 height 22
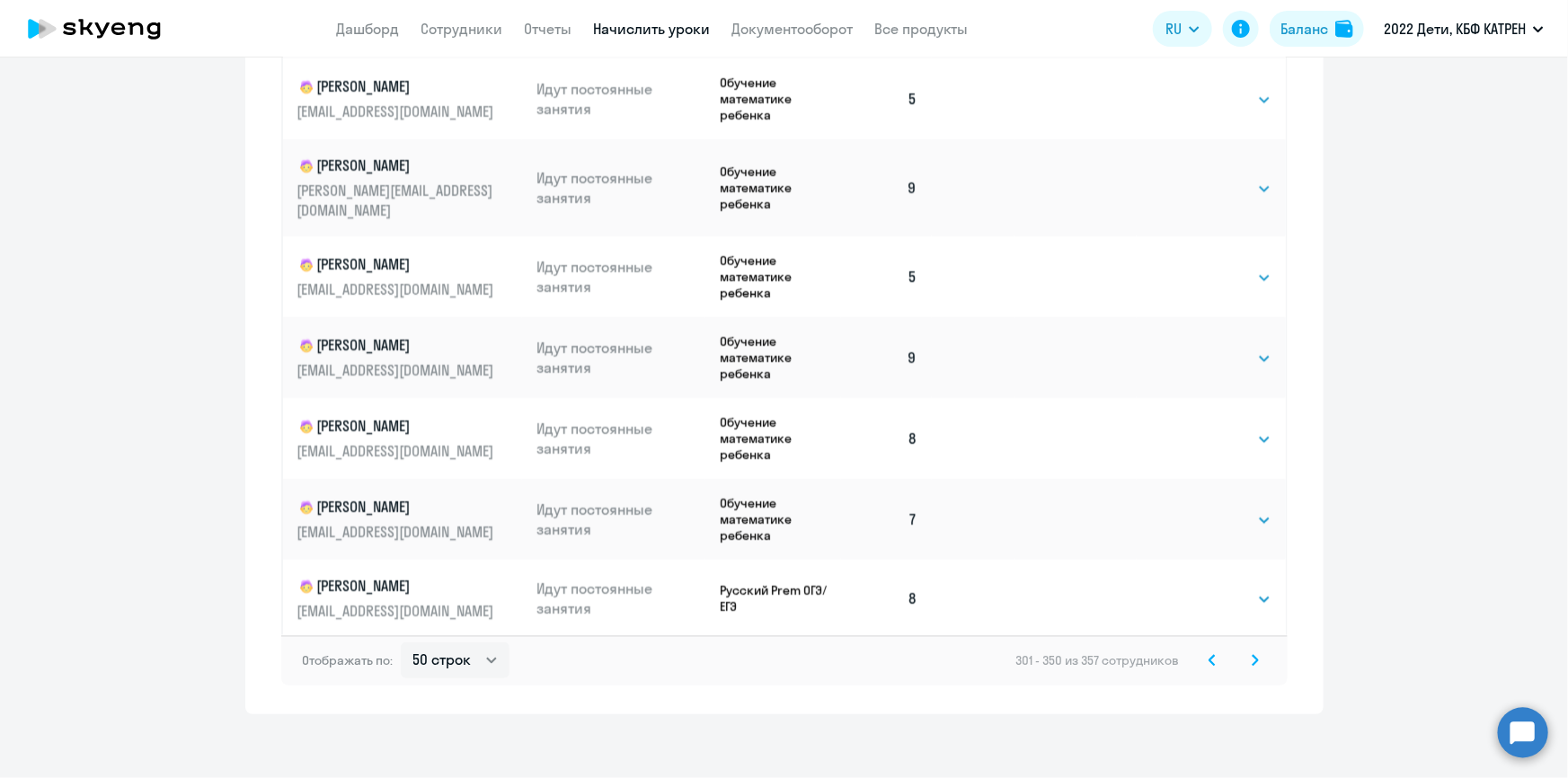
scroll to position [1119, 0]
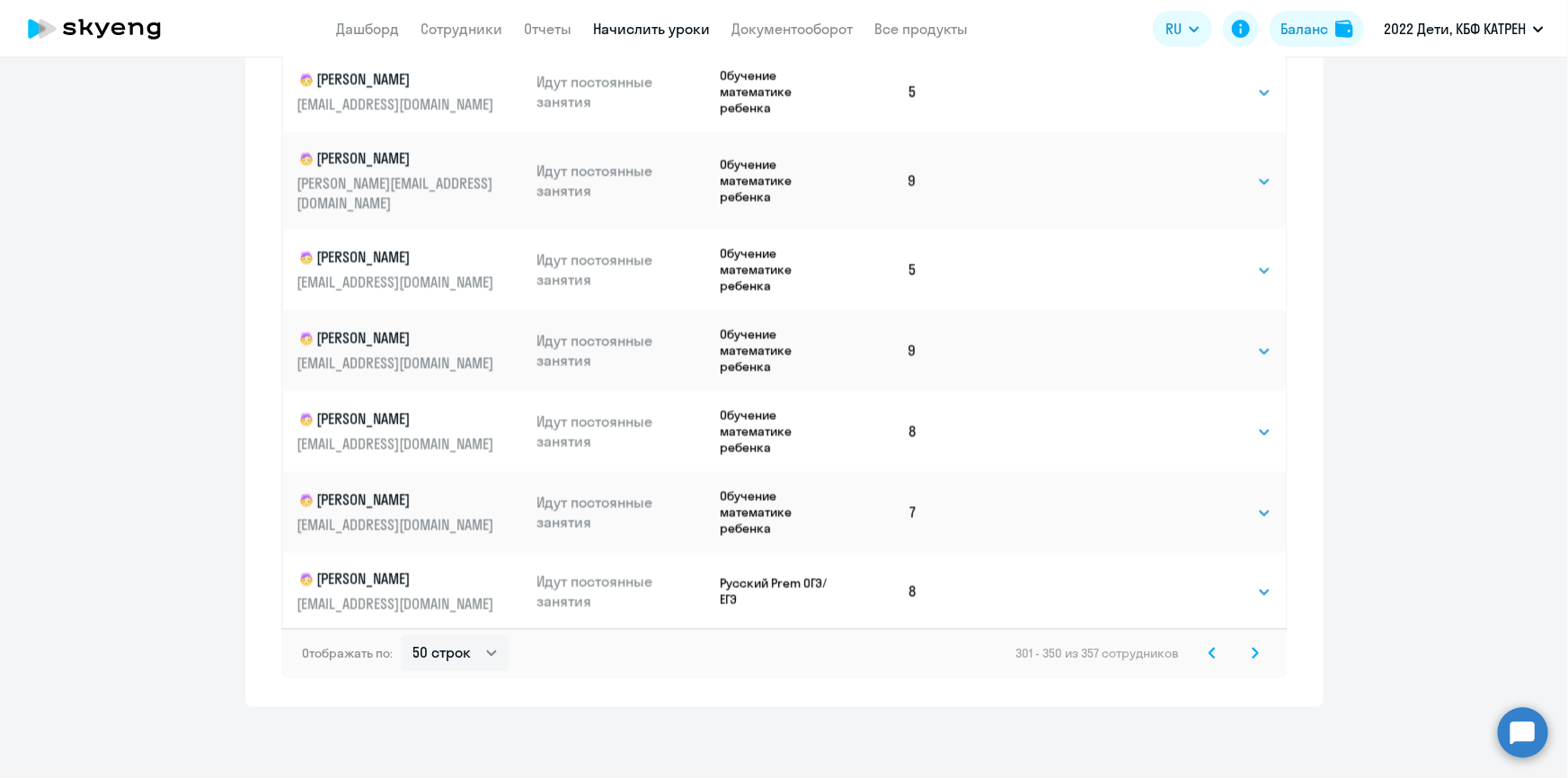
click at [1251, 657] on icon at bounding box center [1254, 653] width 7 height 13
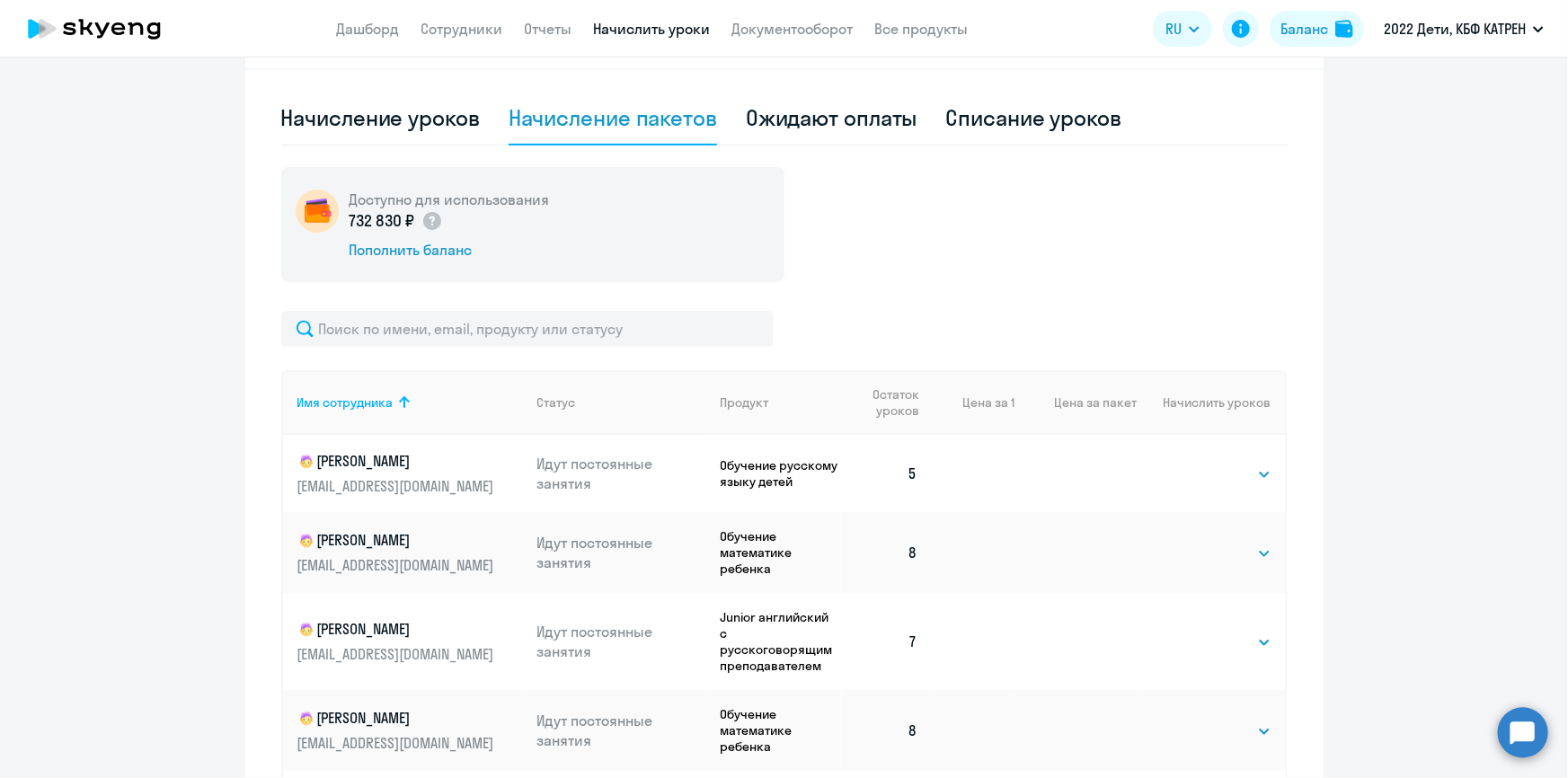
scroll to position [464, 0]
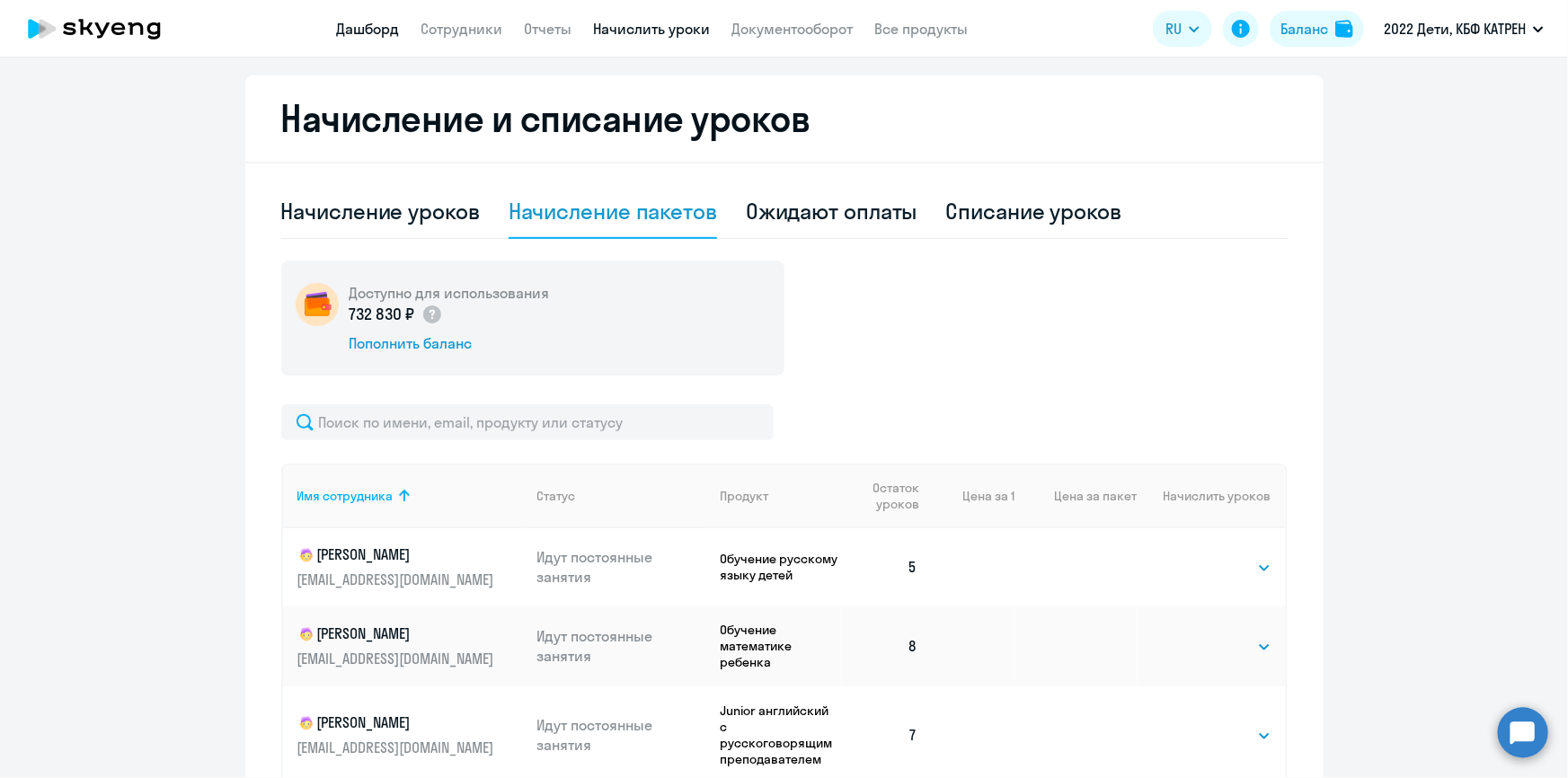
click at [369, 24] on link "Дашборд" at bounding box center [367, 29] width 63 height 18
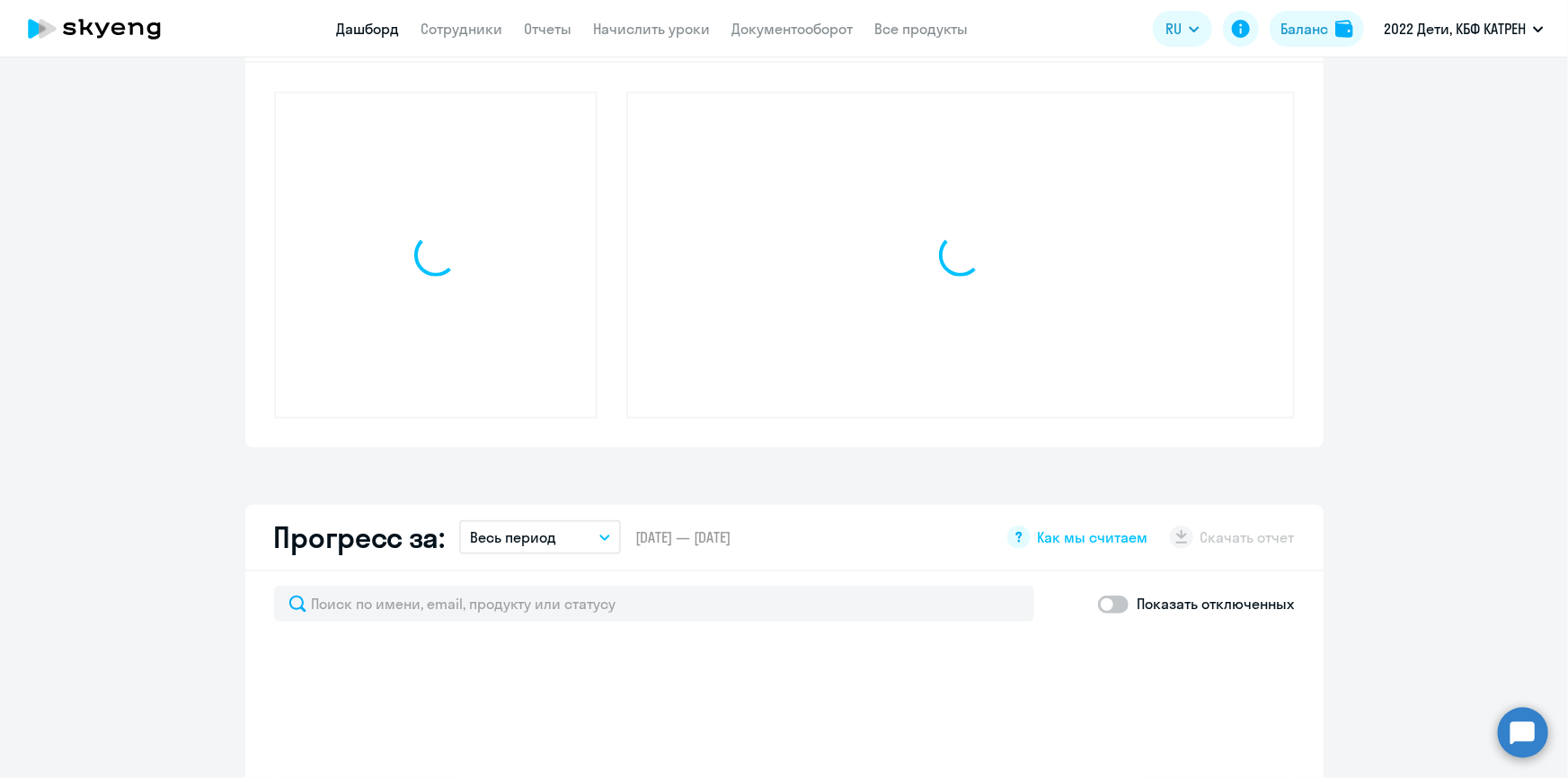
scroll to position [590, 0]
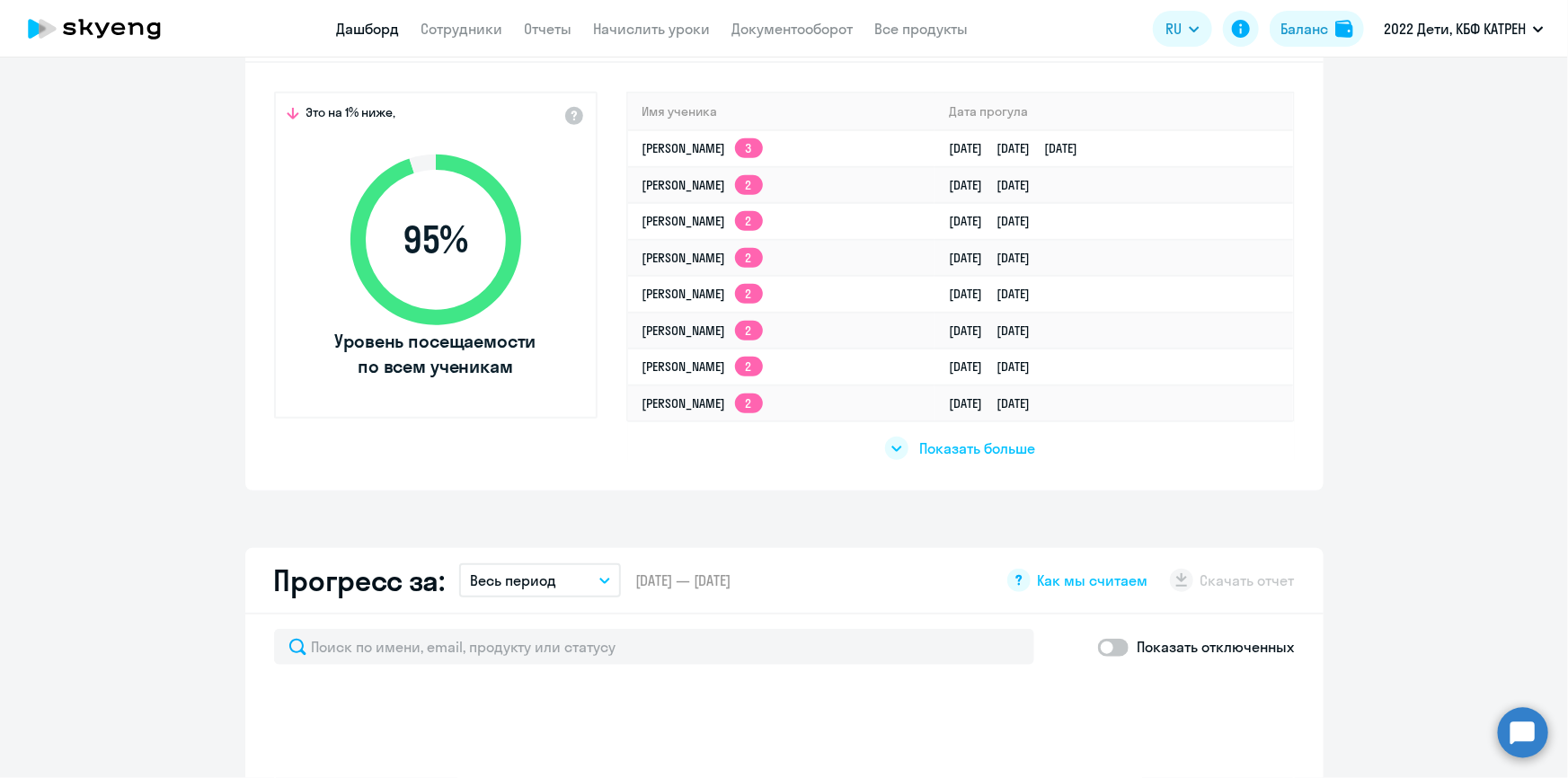
click at [958, 446] on span "Показать больше" at bounding box center [977, 448] width 115 height 20
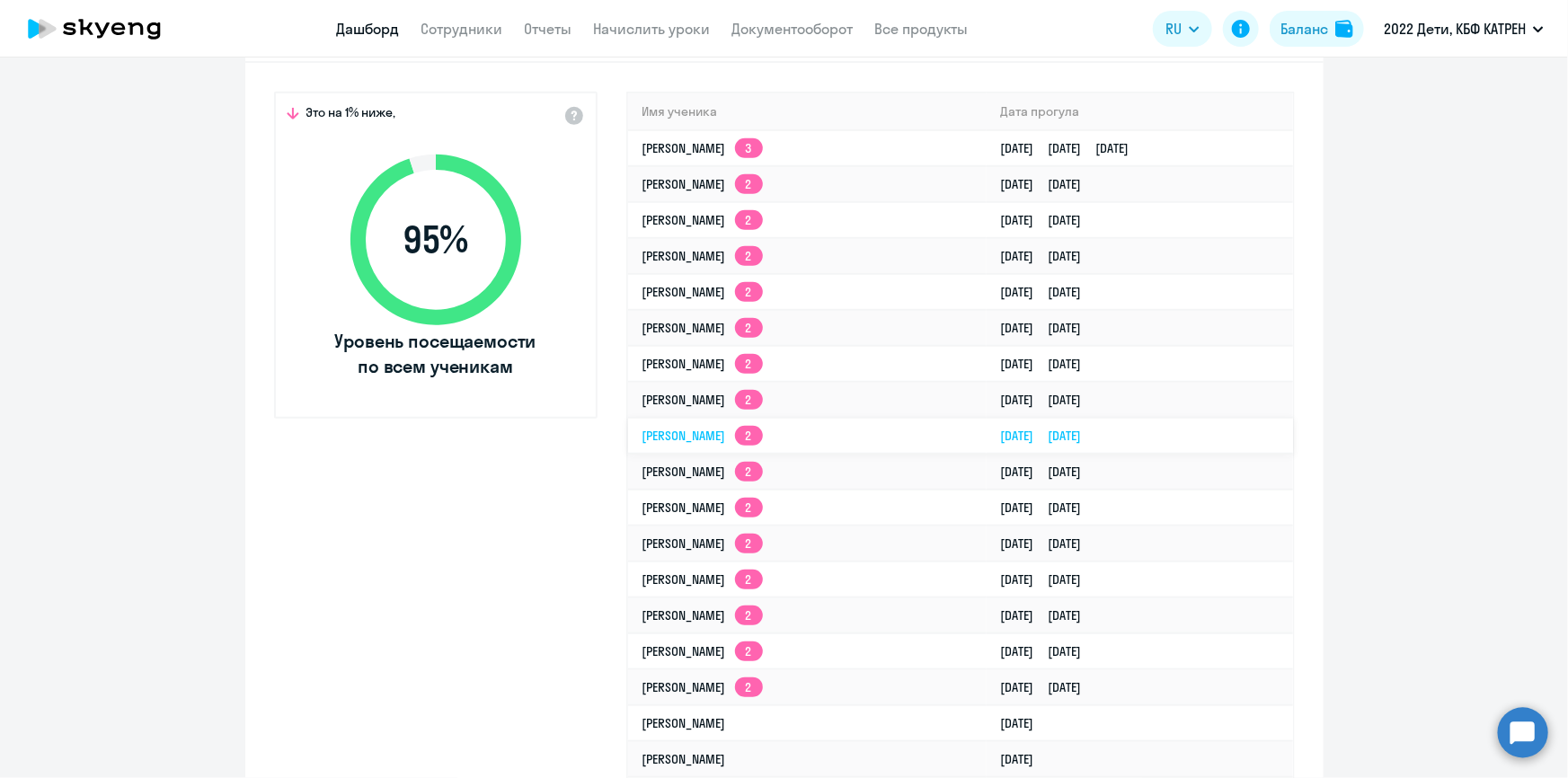
select select "30"
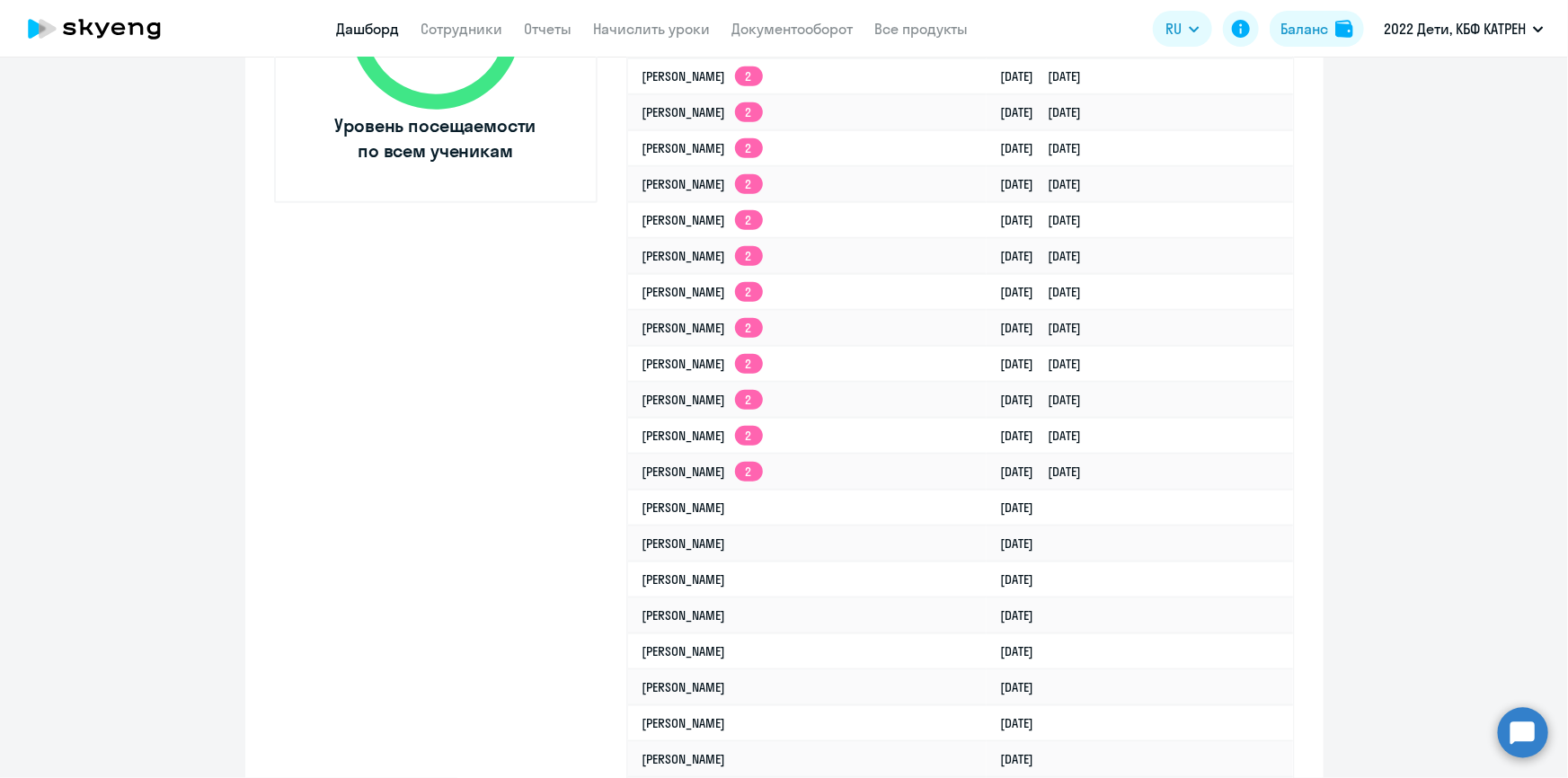
scroll to position [835, 0]
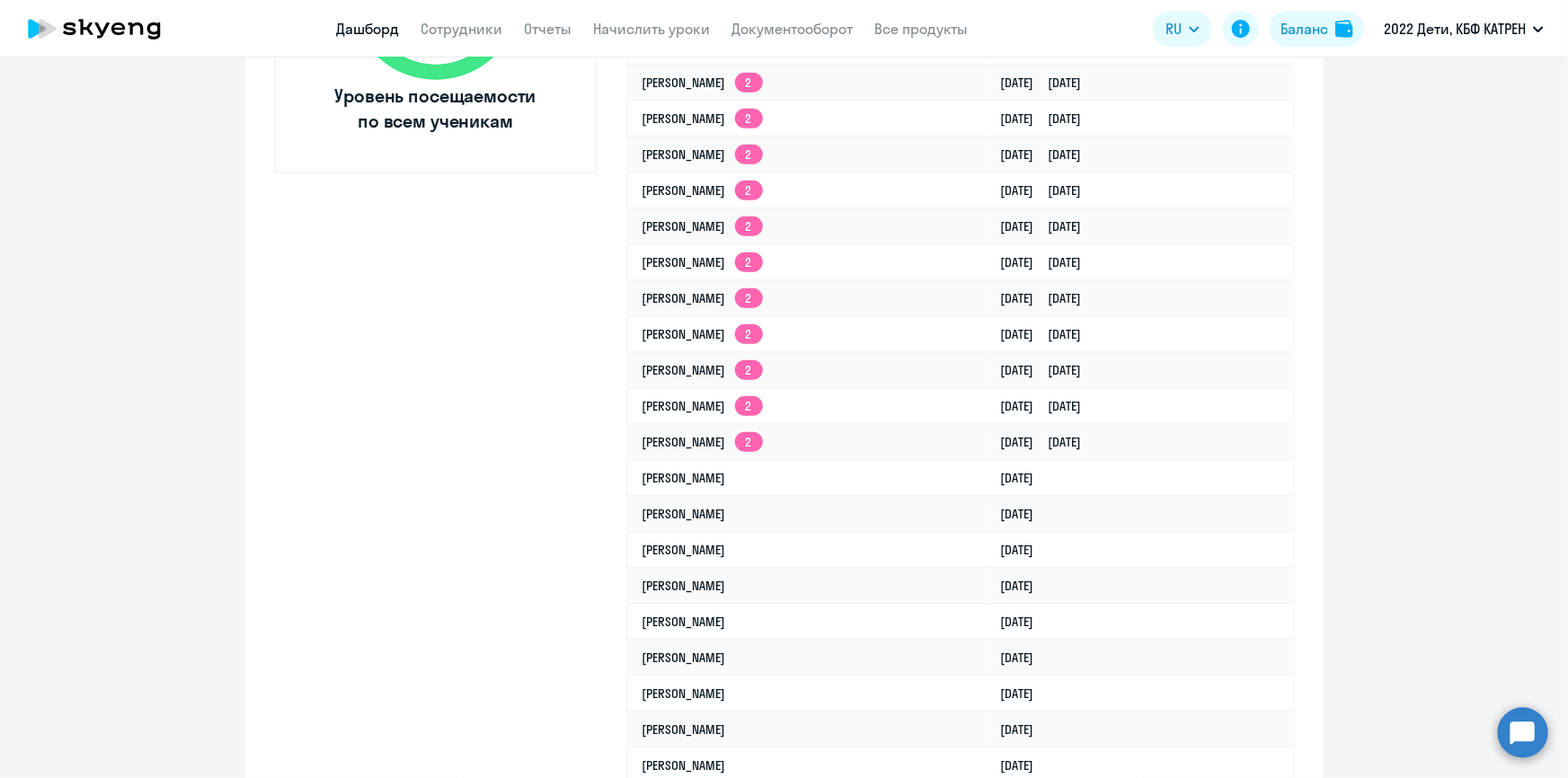
click at [1519, 737] on circle at bounding box center [1522, 732] width 51 height 51
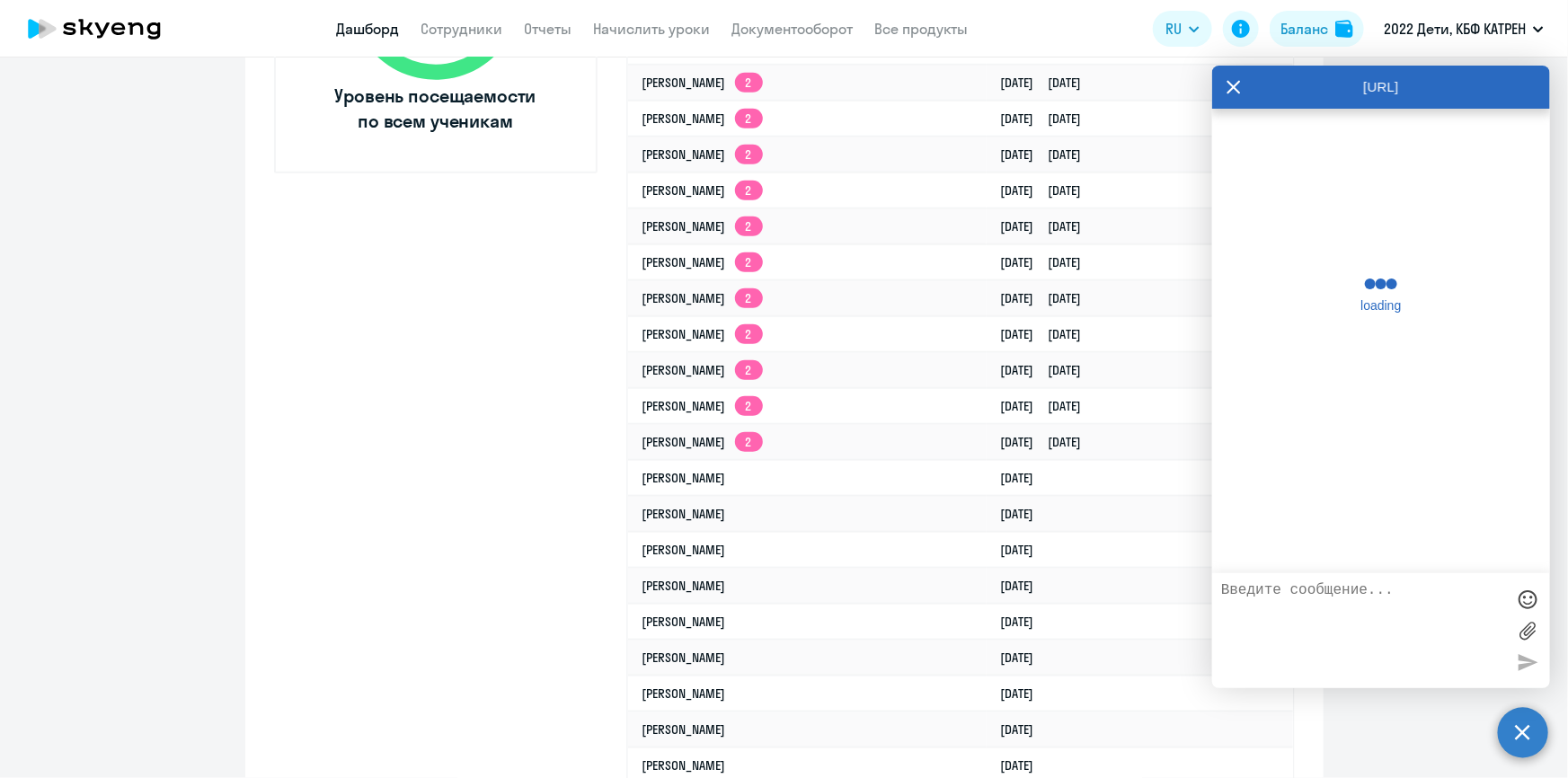
click at [1331, 587] on textarea at bounding box center [1362, 631] width 284 height 97
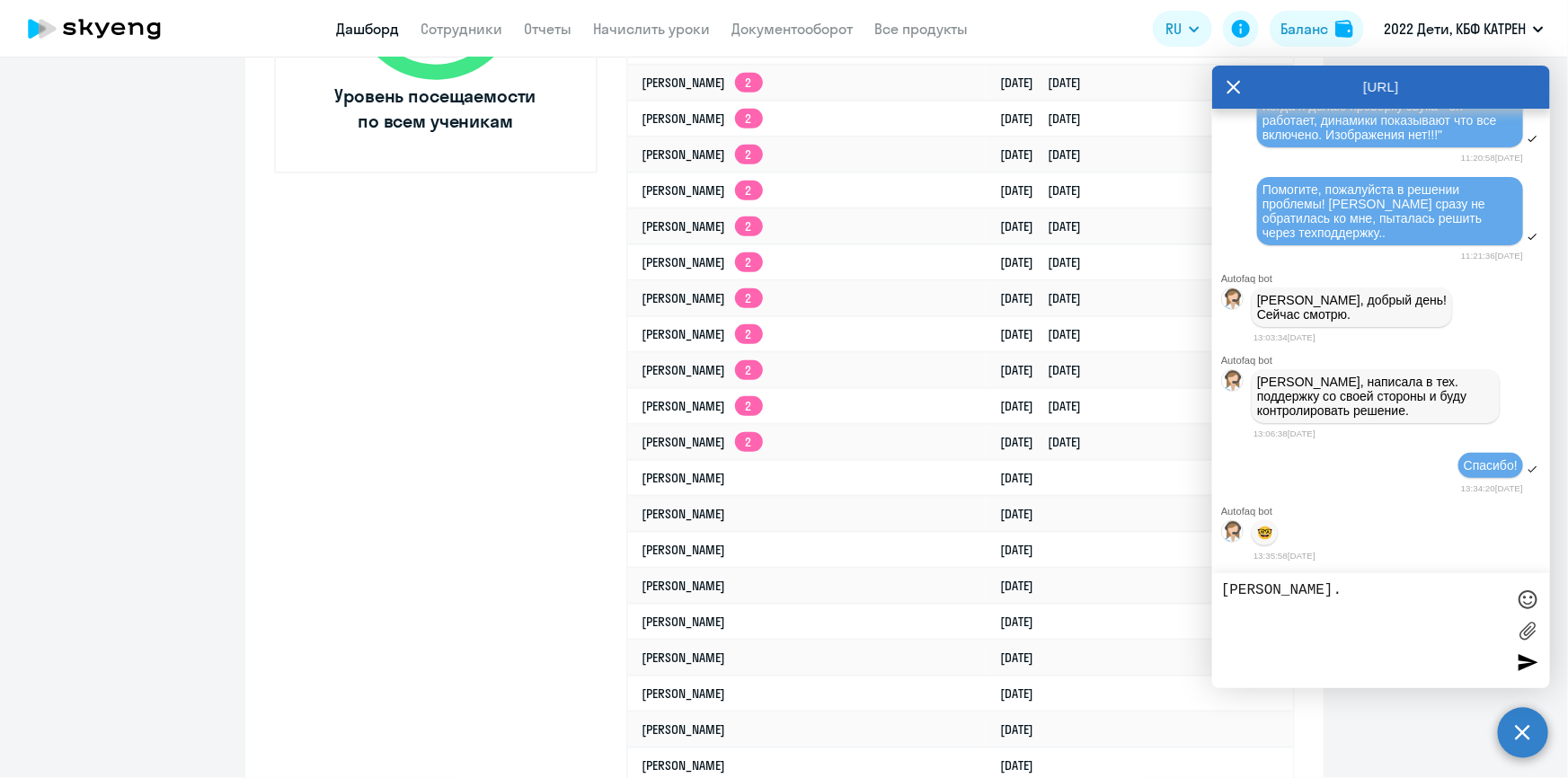
scroll to position [60619, 0]
paste textarea "42399380"
drag, startPoint x: 1292, startPoint y: 648, endPoint x: 1214, endPoint y: 657, distance: 78.5
click at [1214, 657] on div "[PERSON_NAME], добрый день! 42399380 [PERSON_NAME]. Необходимо заменить эл.адре…" at bounding box center [1380, 632] width 337 height 116
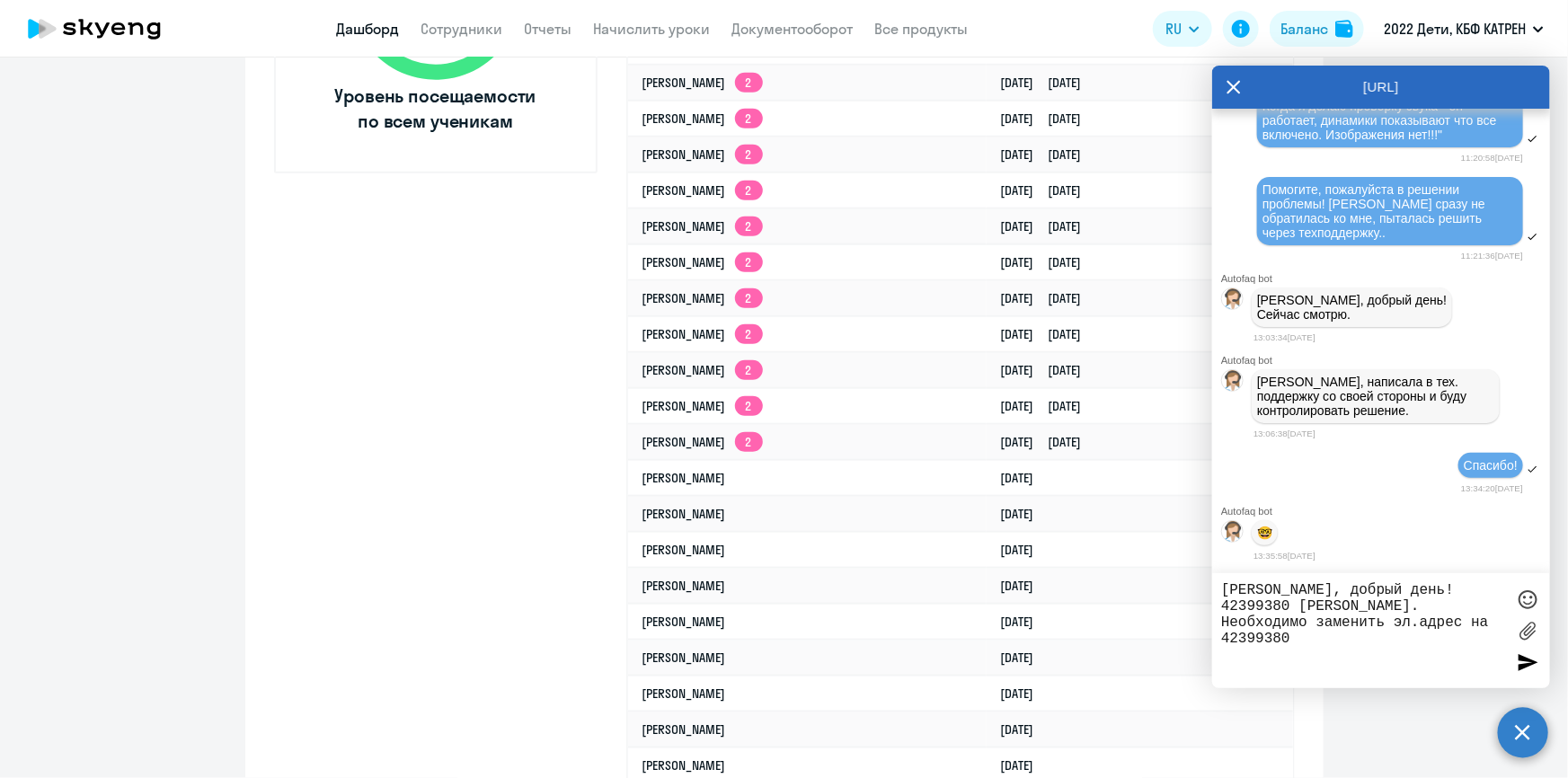
paste textarea "[EMAIL_ADDRESS][DOMAIN_NAME]"
click at [1452, 641] on textarea "[PERSON_NAME], добрый день! 42399380 [PERSON_NAME]. Необходимо заменить эл.адре…" at bounding box center [1362, 631] width 284 height 97
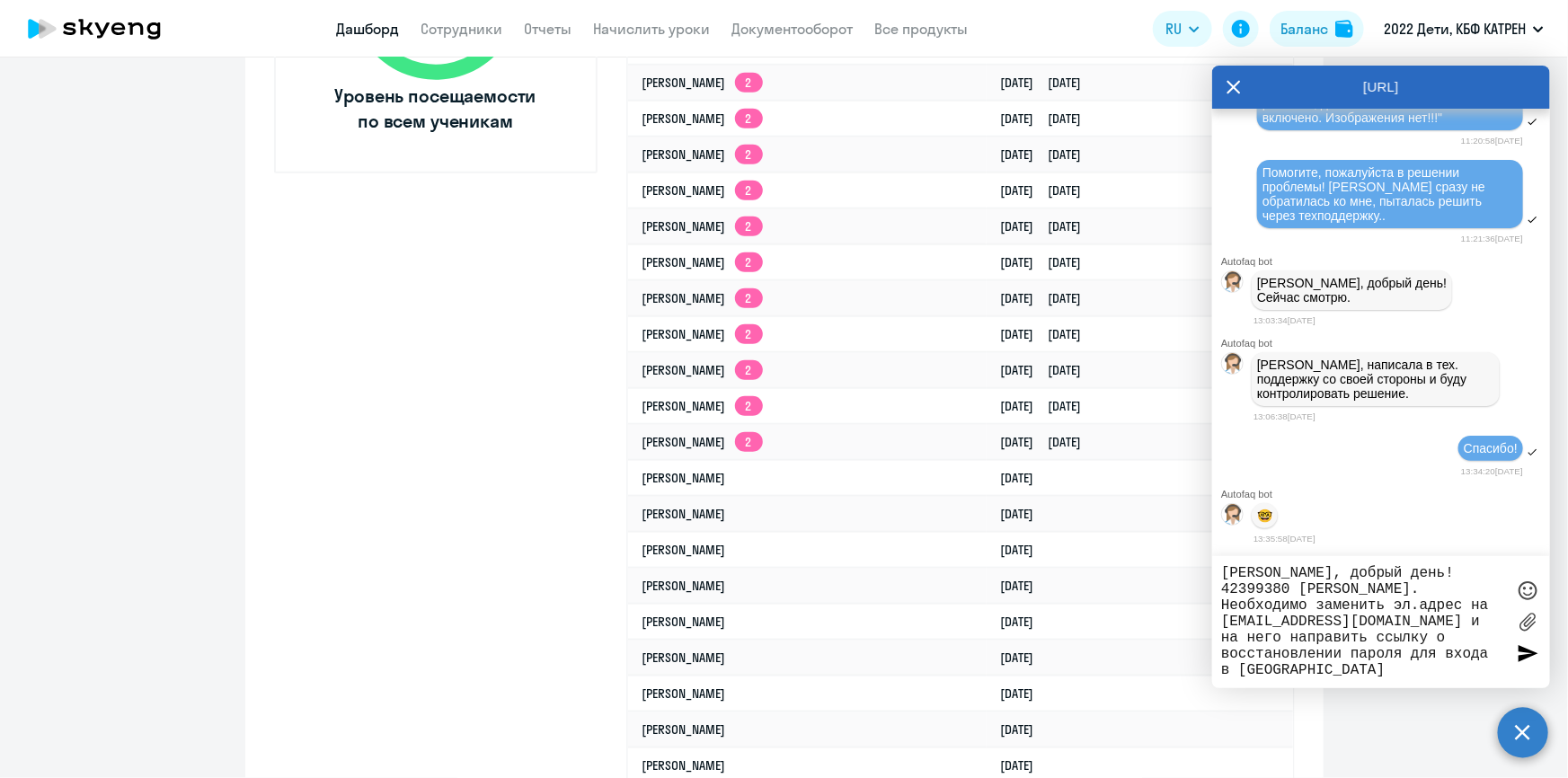
click at [1444, 631] on textarea "[PERSON_NAME], добрый день! 42399380 [PERSON_NAME]. Необходимо заменить эл.адре…" at bounding box center [1362, 623] width 284 height 115
type textarea "[PERSON_NAME], добрый день! 42399380 [PERSON_NAME]. Необходимо заменить эл.адре…"
click at [1527, 648] on div at bounding box center [1527, 653] width 27 height 27
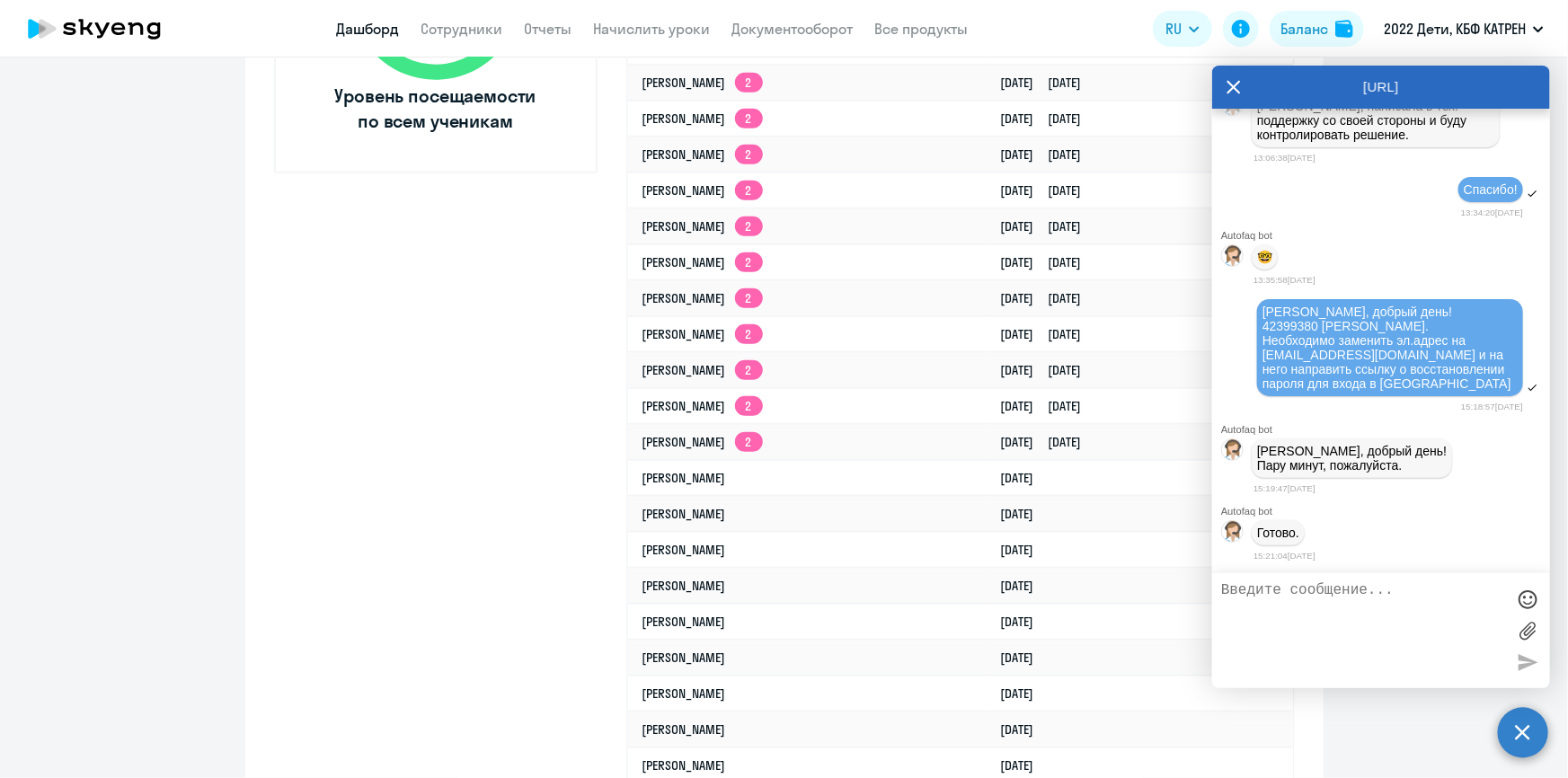
scroll to position [60899, 0]
click at [1329, 601] on textarea at bounding box center [1362, 631] width 284 height 97
click at [1327, 596] on textarea at bounding box center [1362, 631] width 284 height 97
click at [1523, 602] on div at bounding box center [1527, 599] width 27 height 27
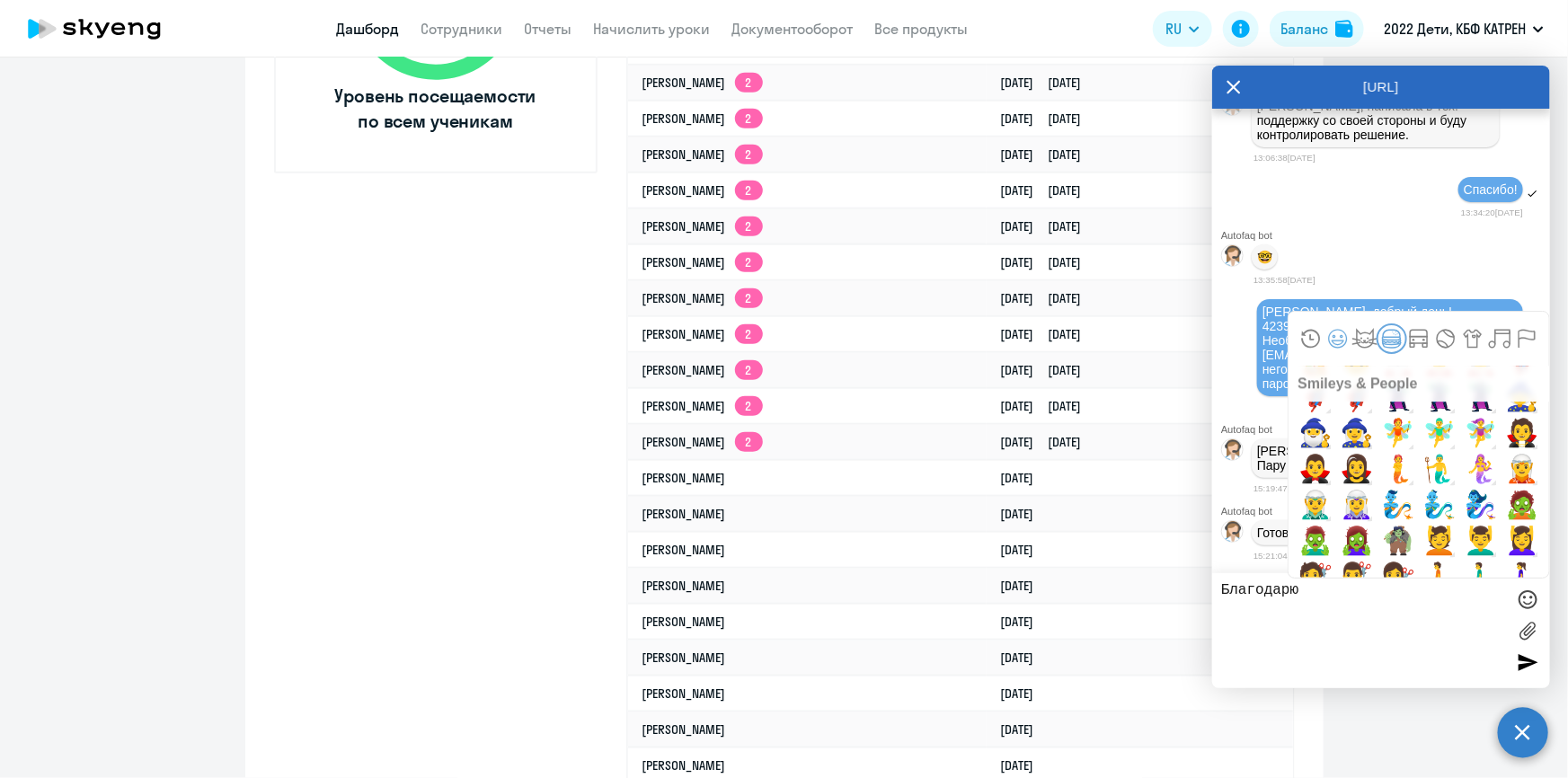
click at [1392, 329] on button "Food & Drink" at bounding box center [1391, 339] width 27 height 27
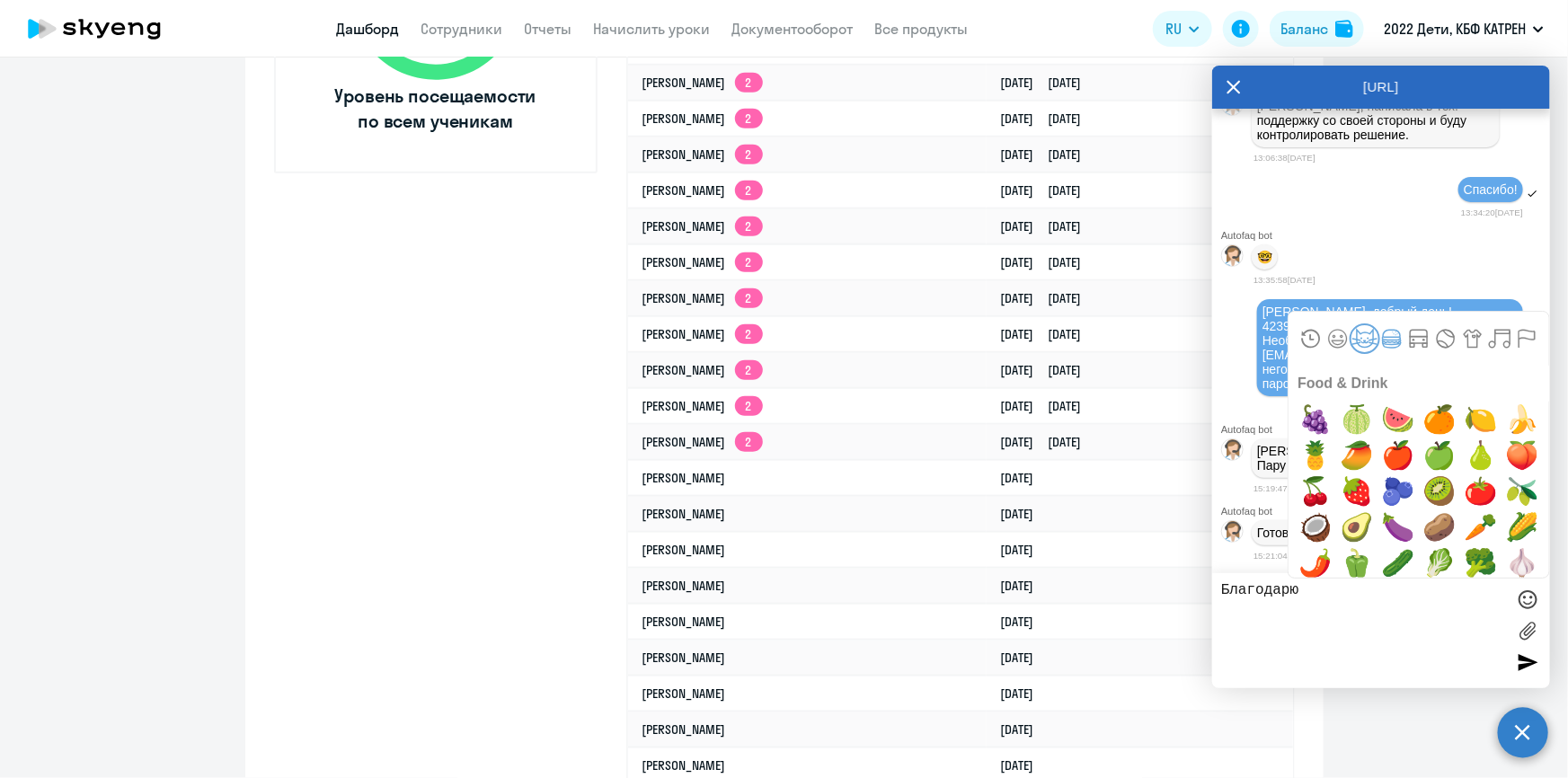
click at [1365, 337] on button "Animals & Nature" at bounding box center [1364, 339] width 27 height 27
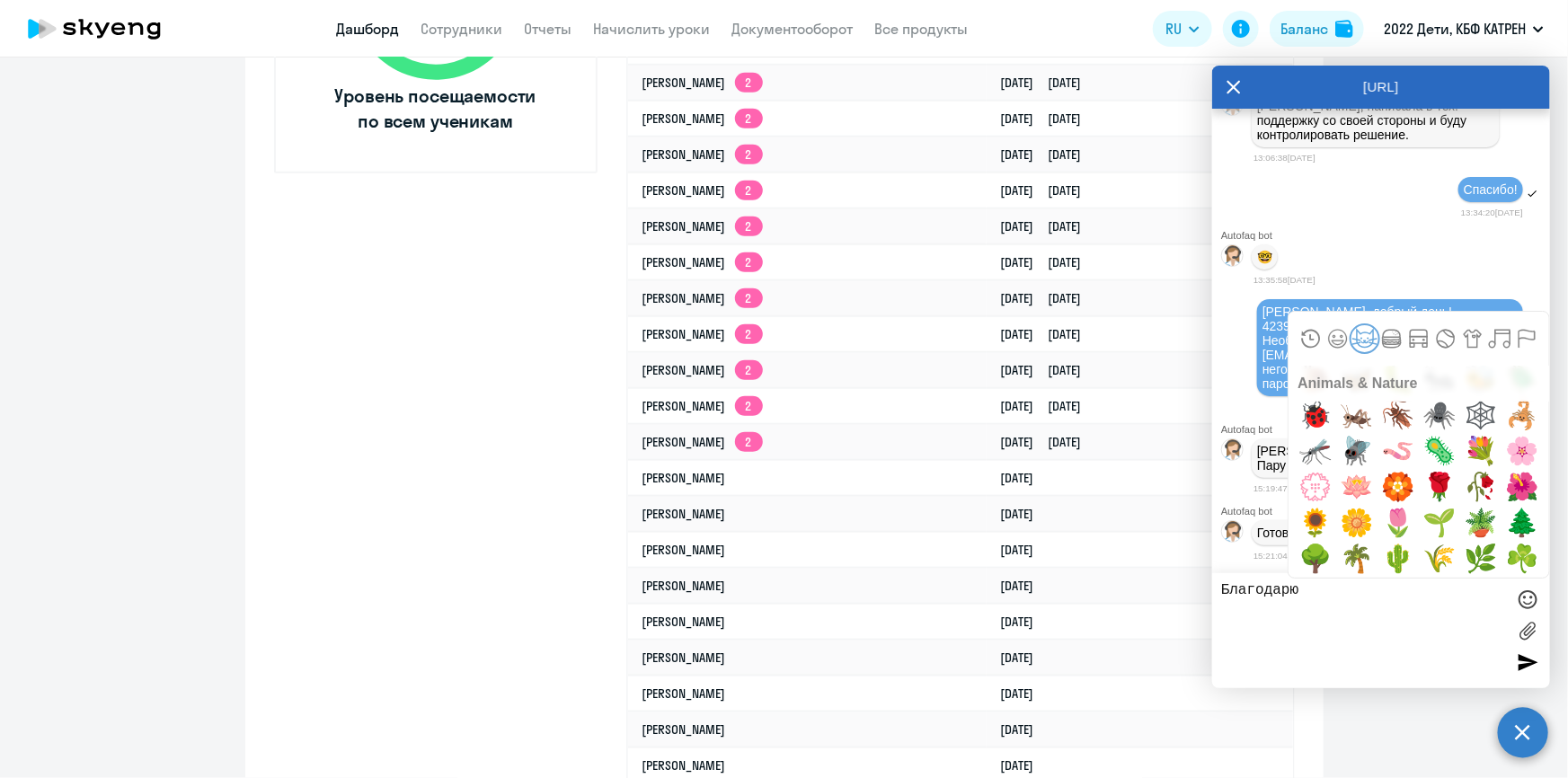
scroll to position [3818, 0]
click at [1358, 517] on span "🌼" at bounding box center [1357, 521] width 42 height 36
type textarea "Благодарю🌼"
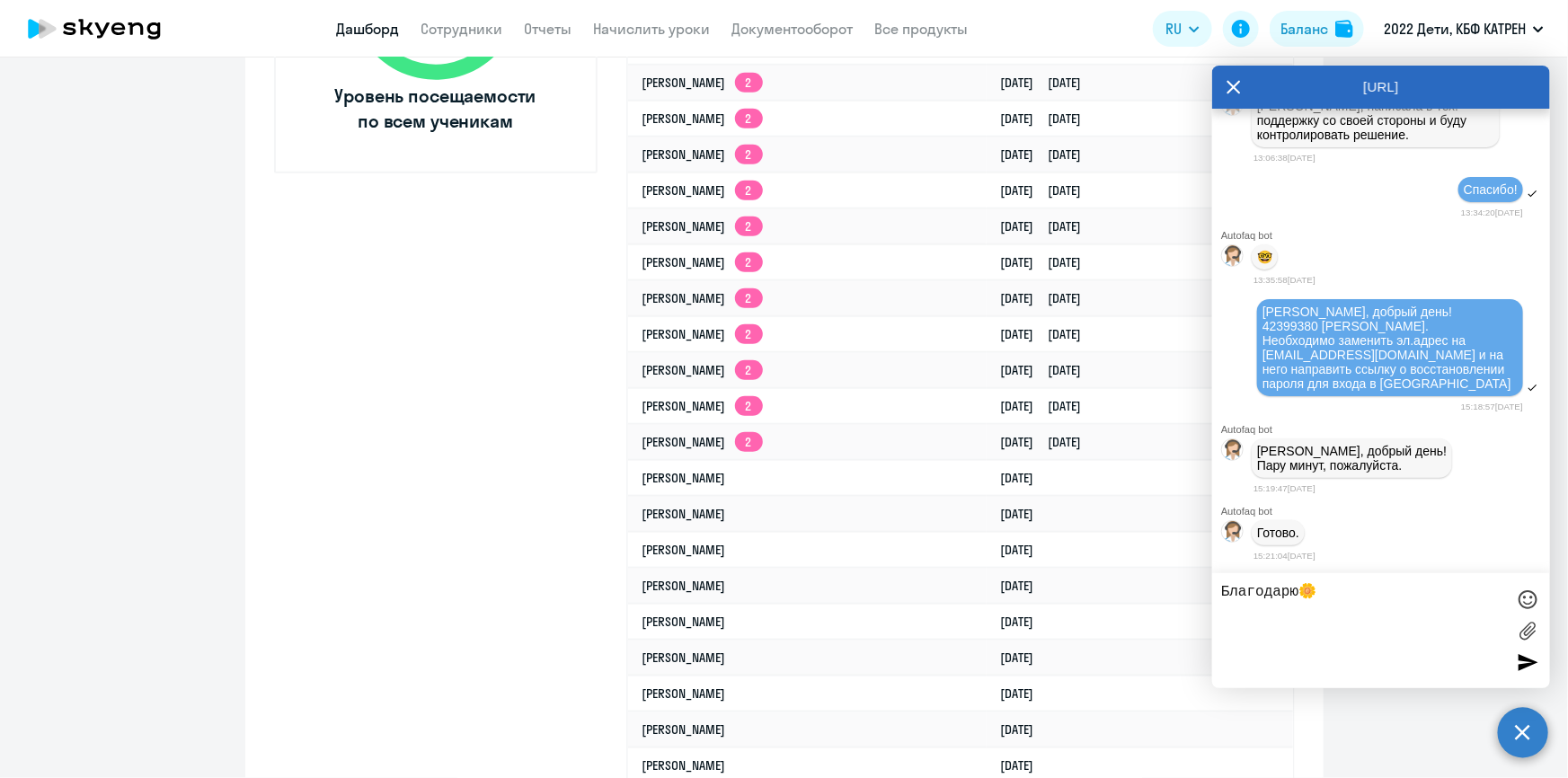
click at [1531, 658] on div at bounding box center [1527, 662] width 27 height 27
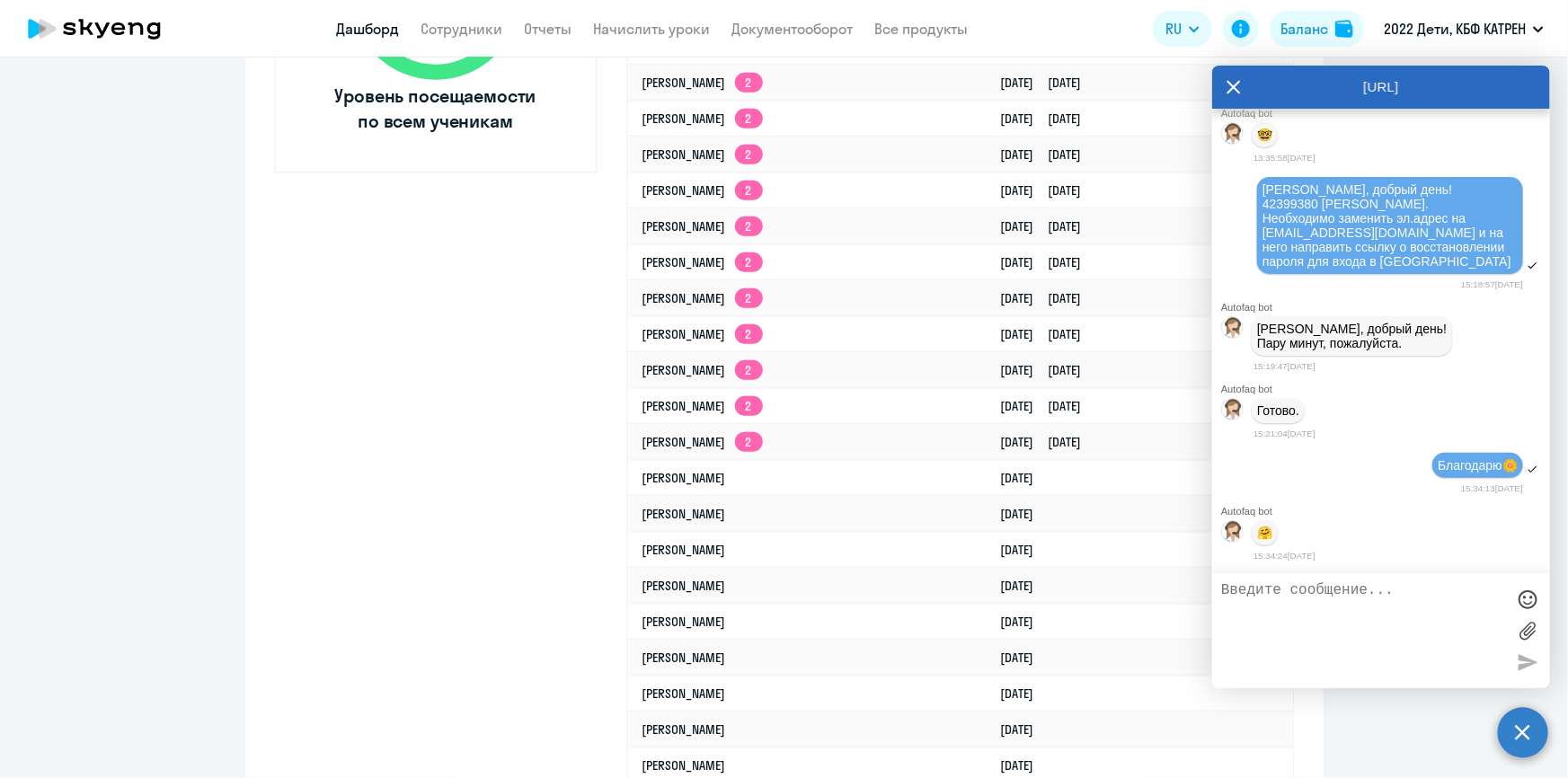
scroll to position [61028, 0]
